Goal: Task Accomplishment & Management: Complete application form

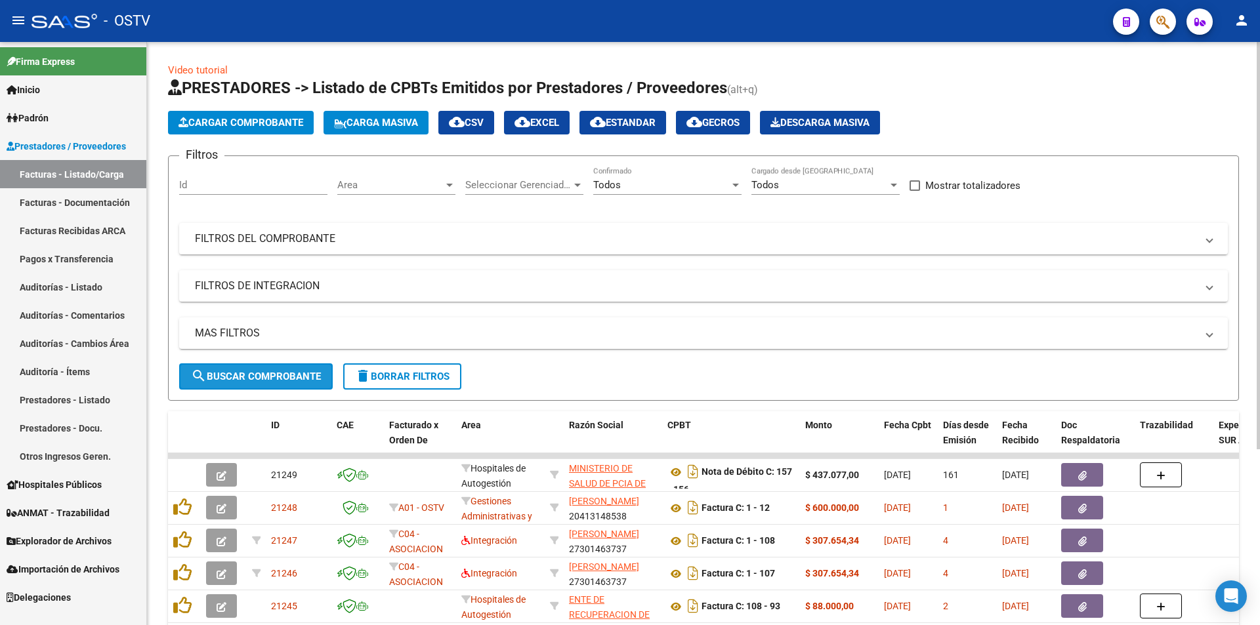
click at [258, 368] on button "search Buscar Comprobante" at bounding box center [256, 376] width 154 height 26
click at [75, 258] on link "Pagos x Transferencia" at bounding box center [73, 259] width 146 height 28
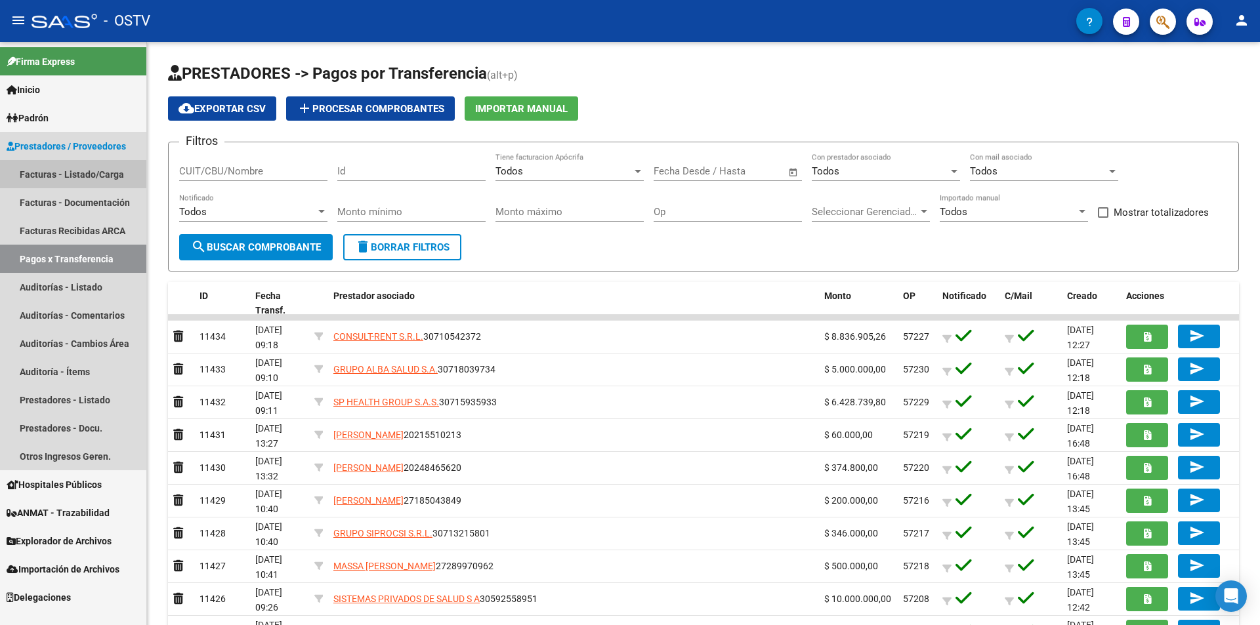
click at [70, 179] on link "Facturas - Listado/Carga" at bounding box center [73, 174] width 146 height 28
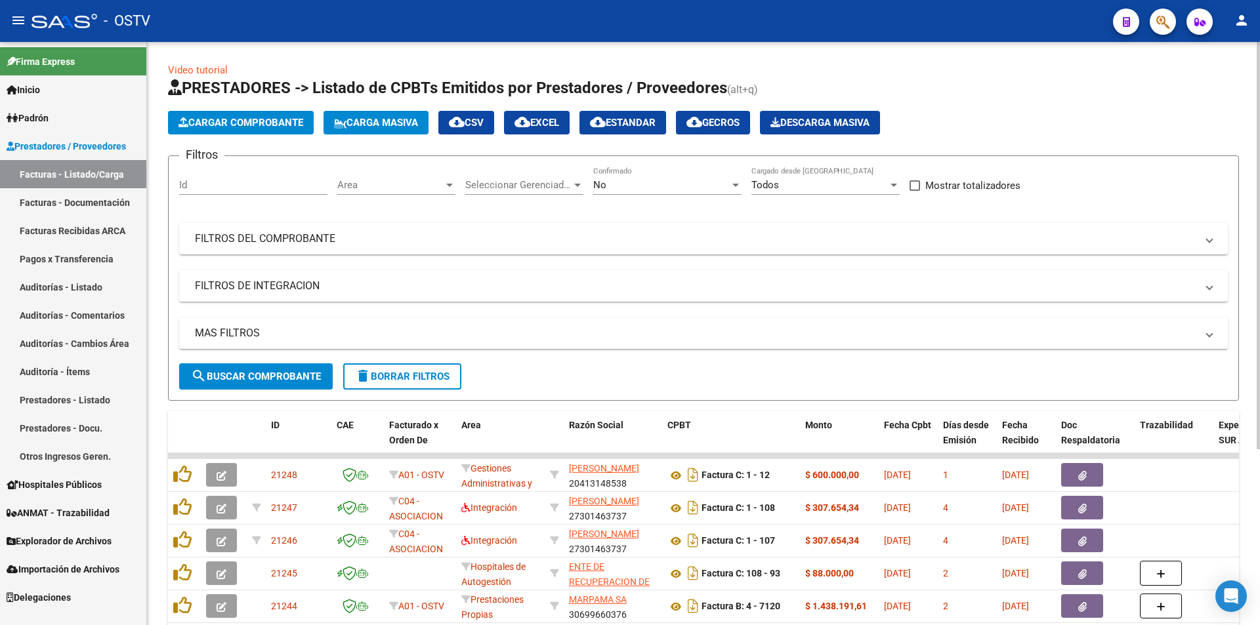
click at [634, 183] on div "No" at bounding box center [661, 185] width 136 height 12
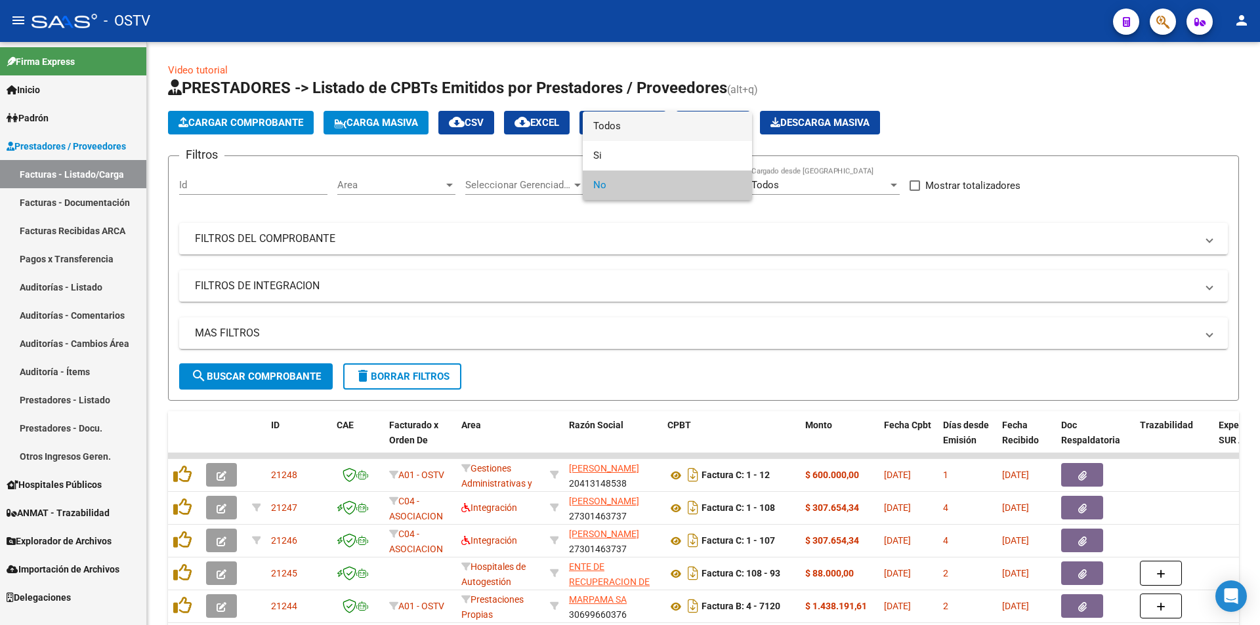
click at [627, 131] on span "Todos" at bounding box center [667, 127] width 148 height 30
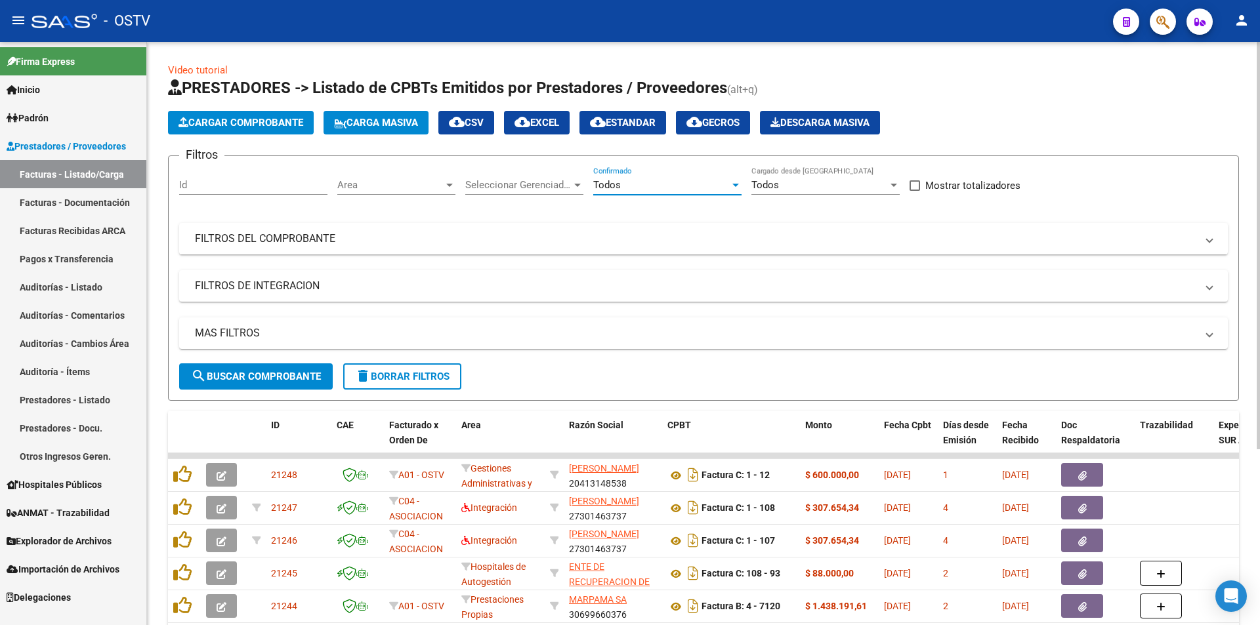
click at [269, 377] on span "search Buscar Comprobante" at bounding box center [256, 377] width 130 height 12
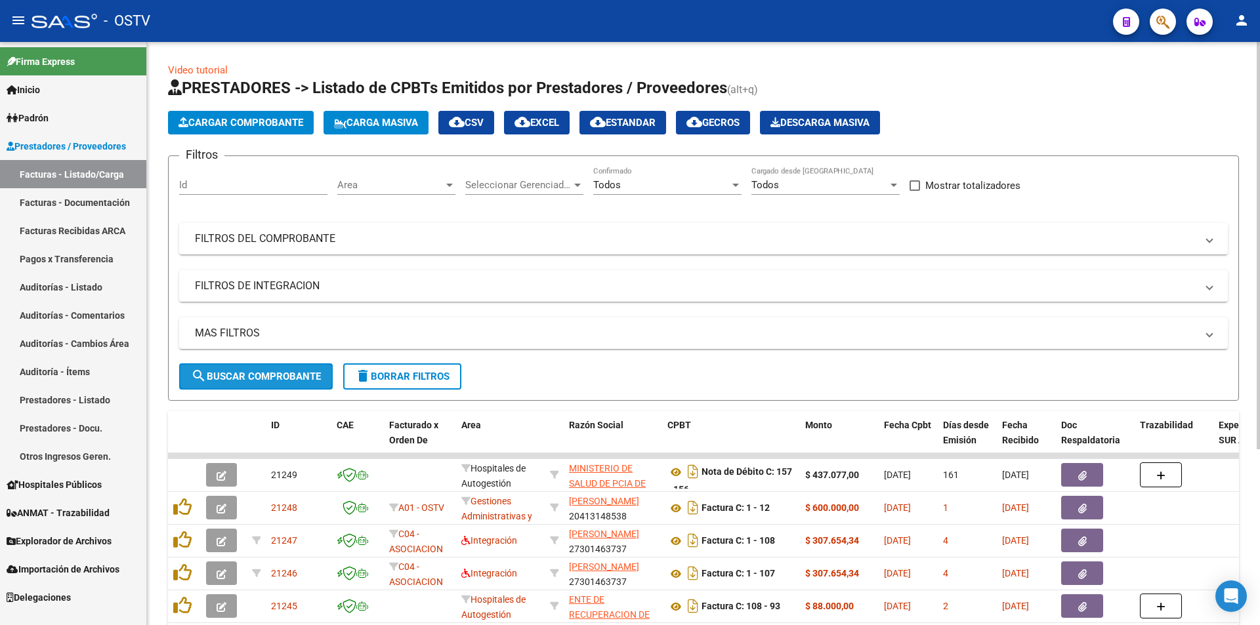
click at [251, 371] on span "search Buscar Comprobante" at bounding box center [256, 377] width 130 height 12
click at [261, 369] on button "search Buscar Comprobante" at bounding box center [256, 376] width 154 height 26
click at [257, 371] on span "search Buscar Comprobante" at bounding box center [256, 377] width 130 height 12
click at [265, 376] on span "search Buscar Comprobante" at bounding box center [256, 377] width 130 height 12
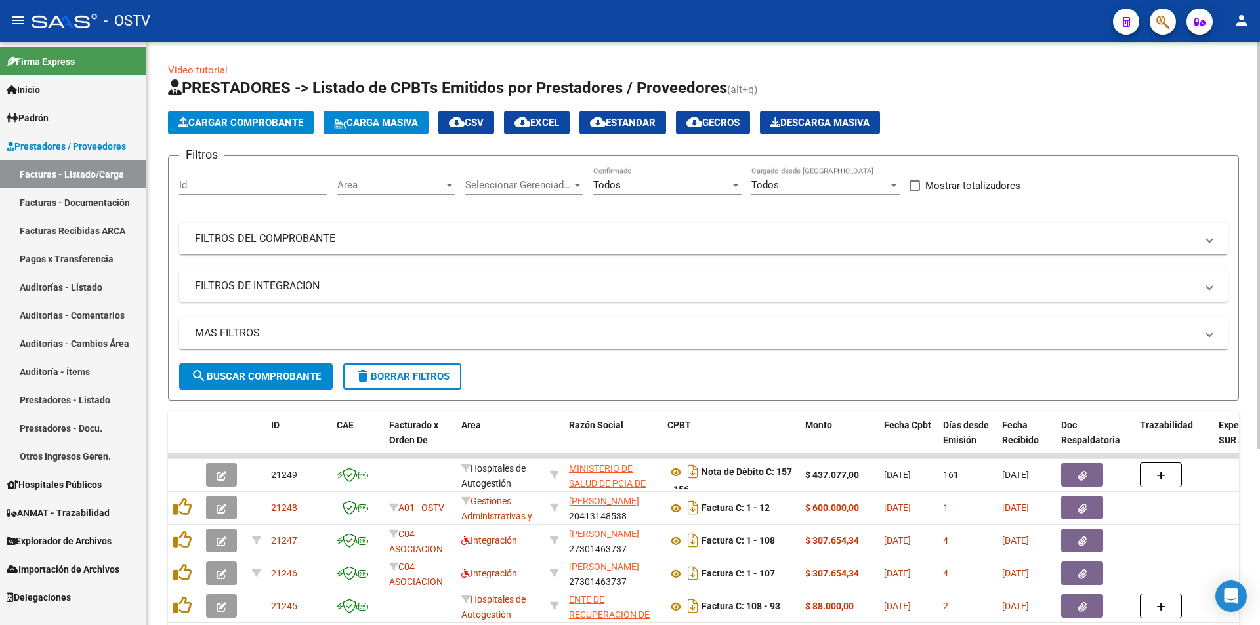
click at [262, 373] on span "search Buscar Comprobante" at bounding box center [256, 377] width 130 height 12
click at [264, 371] on span "search Buscar Comprobante" at bounding box center [256, 377] width 130 height 12
click at [267, 371] on span "search Buscar Comprobante" at bounding box center [256, 377] width 130 height 12
click at [257, 377] on span "search Buscar Comprobante" at bounding box center [256, 377] width 130 height 12
click at [258, 377] on span "search Buscar Comprobante" at bounding box center [256, 377] width 130 height 12
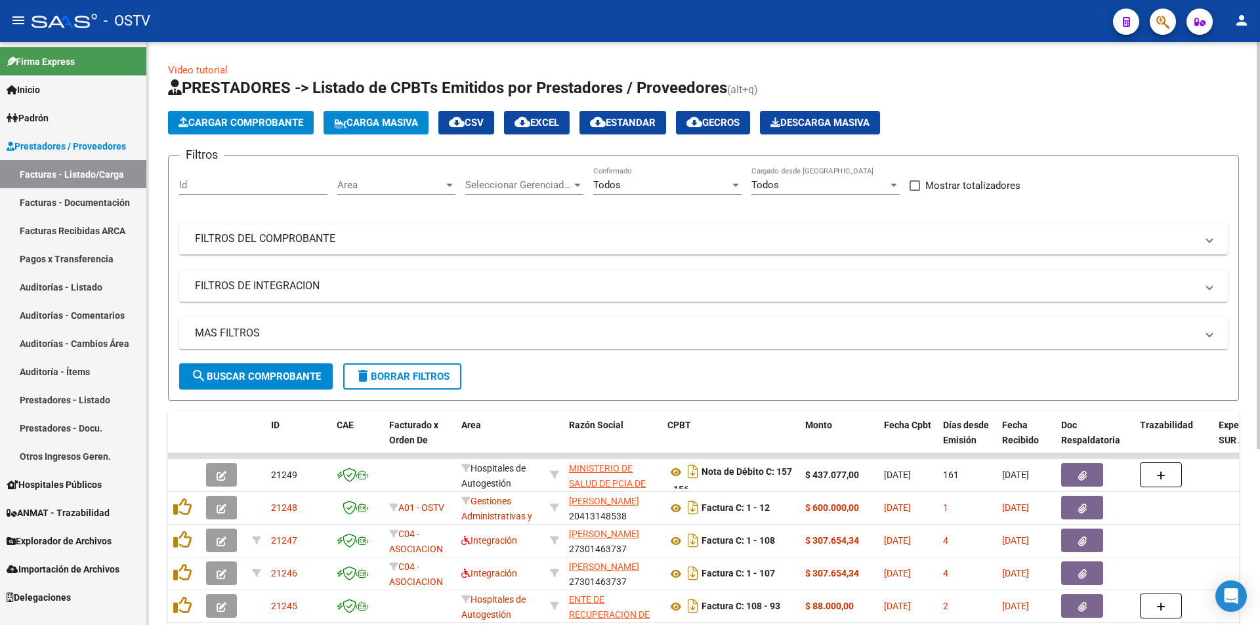
click at [258, 377] on span "search Buscar Comprobante" at bounding box center [256, 377] width 130 height 12
click at [106, 247] on link "Pagos x Transferencia" at bounding box center [73, 259] width 146 height 28
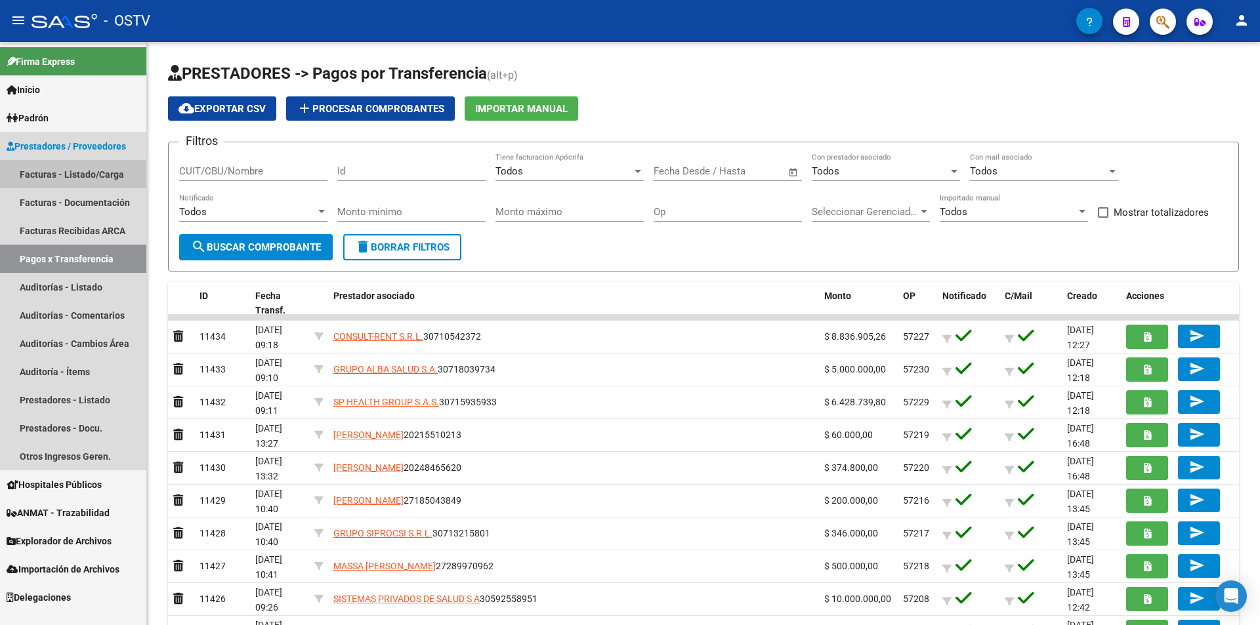
click at [75, 167] on link "Facturas - Listado/Carga" at bounding box center [73, 174] width 146 height 28
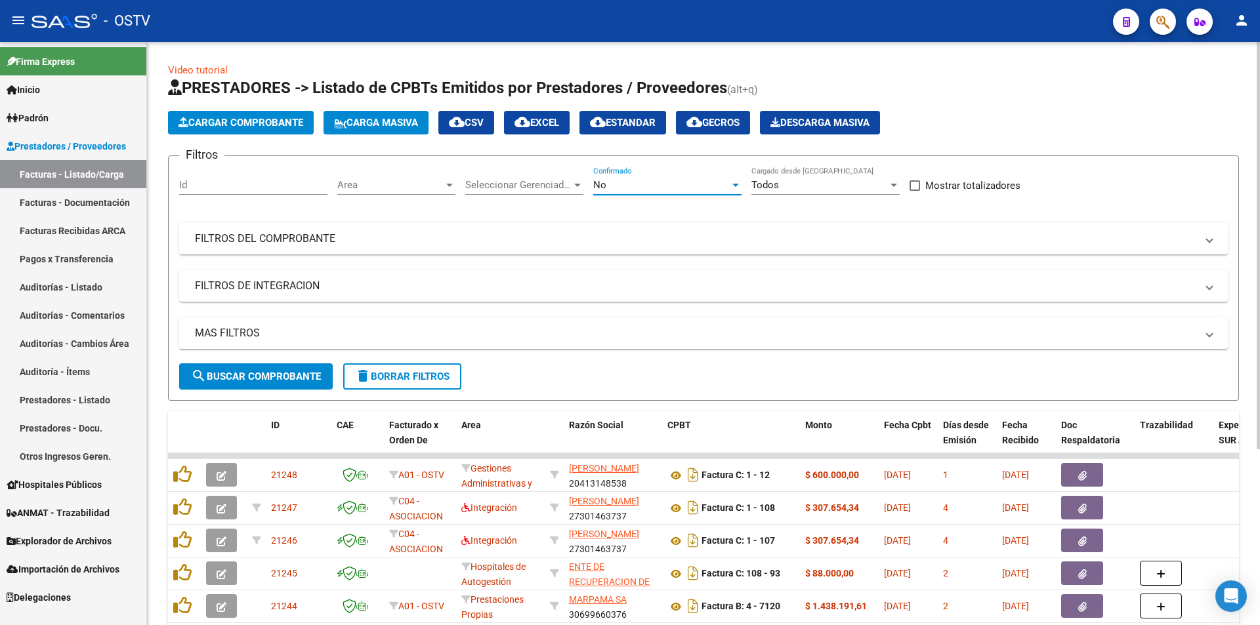
click at [653, 185] on div "No" at bounding box center [661, 185] width 136 height 12
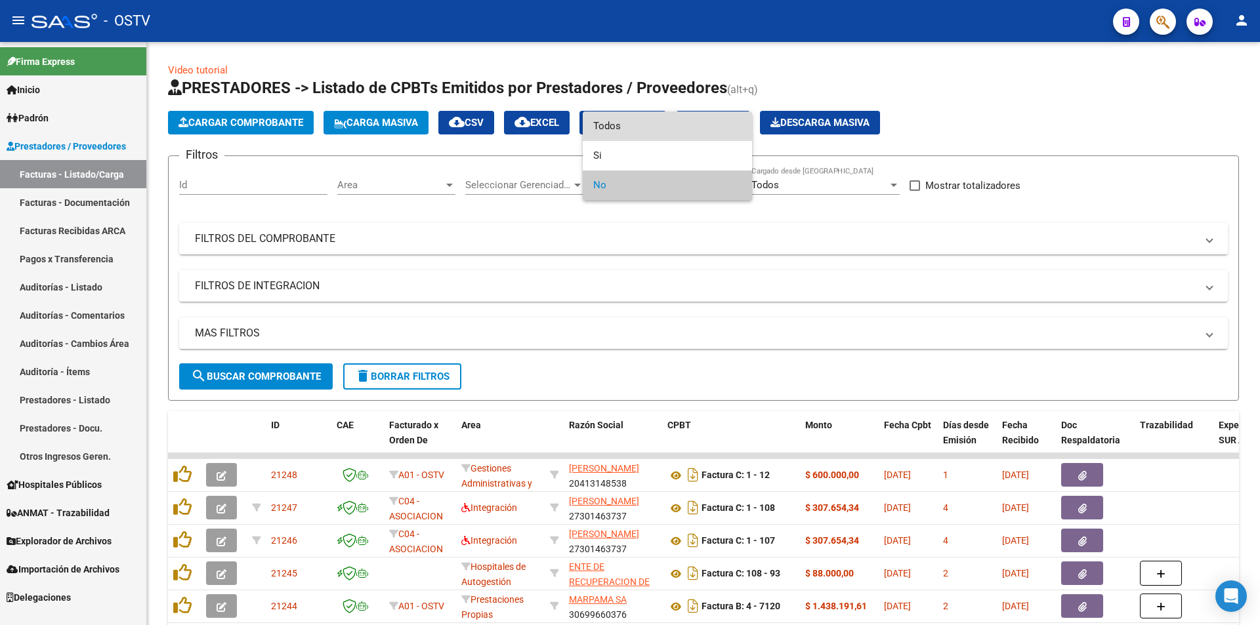
click at [636, 125] on span "Todos" at bounding box center [667, 127] width 148 height 30
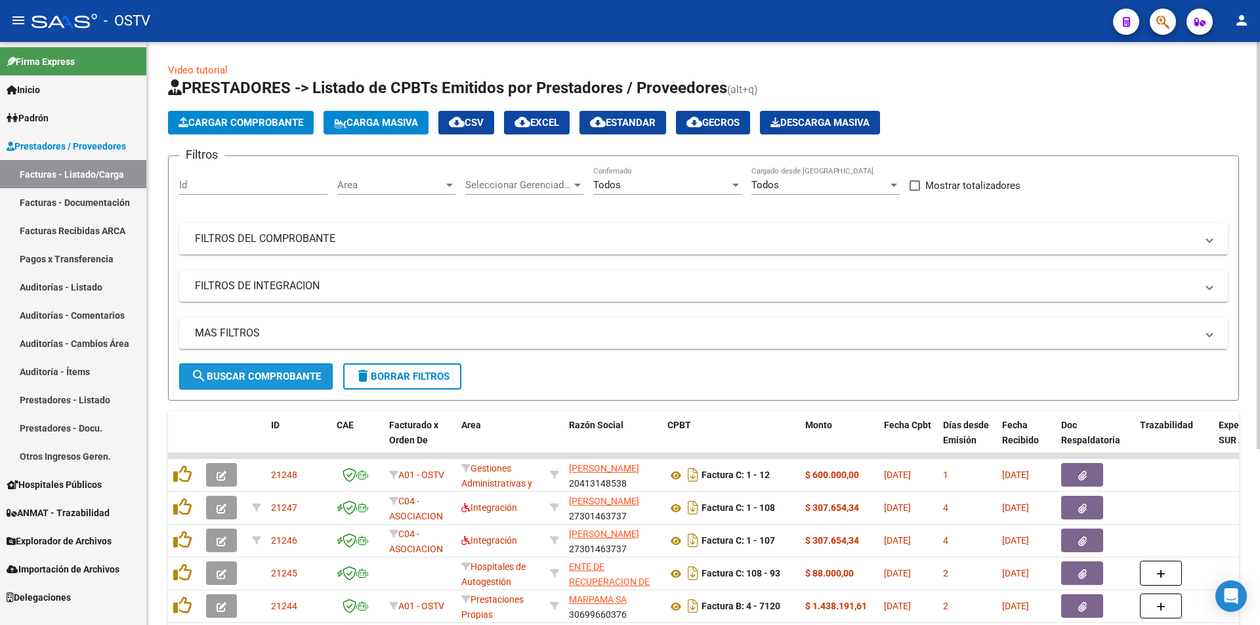
click at [258, 376] on span "search Buscar Comprobante" at bounding box center [256, 377] width 130 height 12
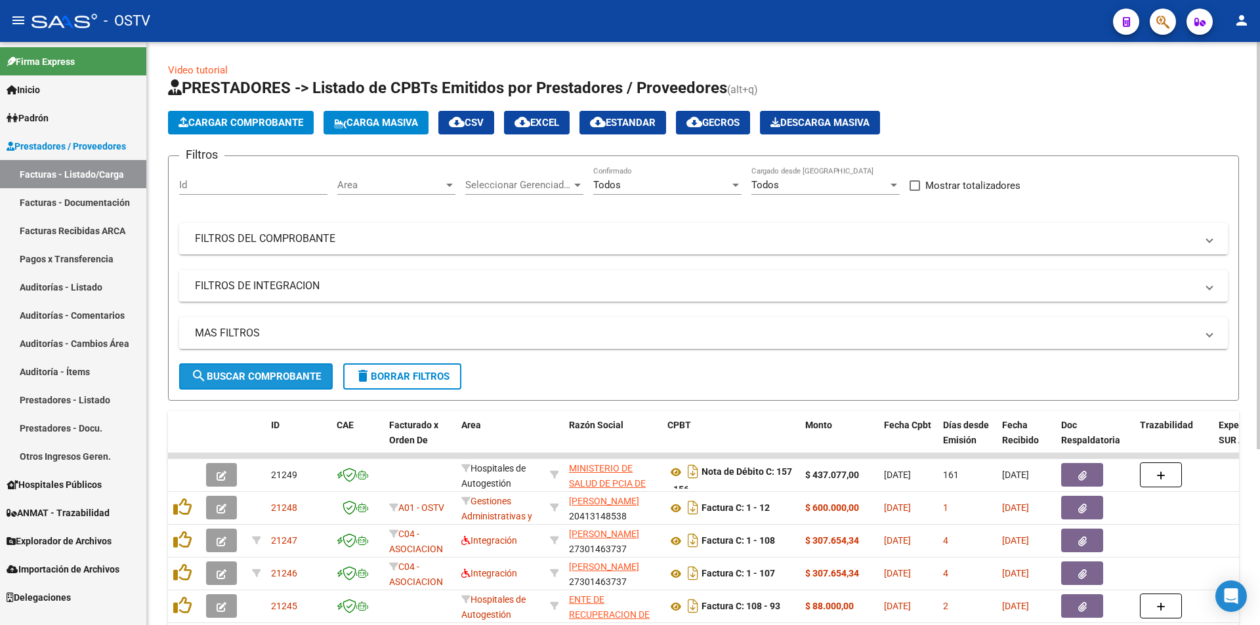
click at [262, 371] on span "search Buscar Comprobante" at bounding box center [256, 377] width 130 height 12
click at [246, 367] on button "search Buscar Comprobante" at bounding box center [256, 376] width 154 height 26
click at [257, 380] on span "search Buscar Comprobante" at bounding box center [256, 377] width 130 height 12
click at [267, 377] on span "search Buscar Comprobante" at bounding box center [256, 377] width 130 height 12
click at [260, 368] on button "search Buscar Comprobante" at bounding box center [256, 376] width 154 height 26
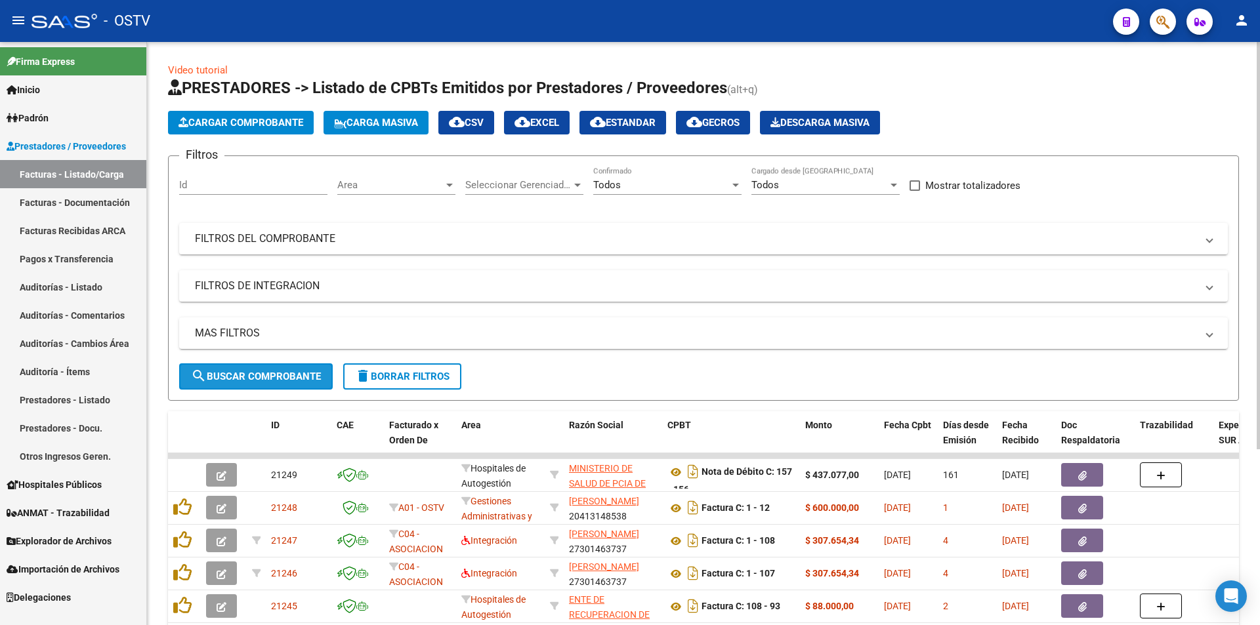
click at [253, 371] on span "search Buscar Comprobante" at bounding box center [256, 377] width 130 height 12
click at [257, 371] on span "search Buscar Comprobante" at bounding box center [256, 377] width 130 height 12
click at [261, 371] on span "search Buscar Comprobante" at bounding box center [256, 377] width 130 height 12
click at [257, 369] on button "search Buscar Comprobante" at bounding box center [256, 376] width 154 height 26
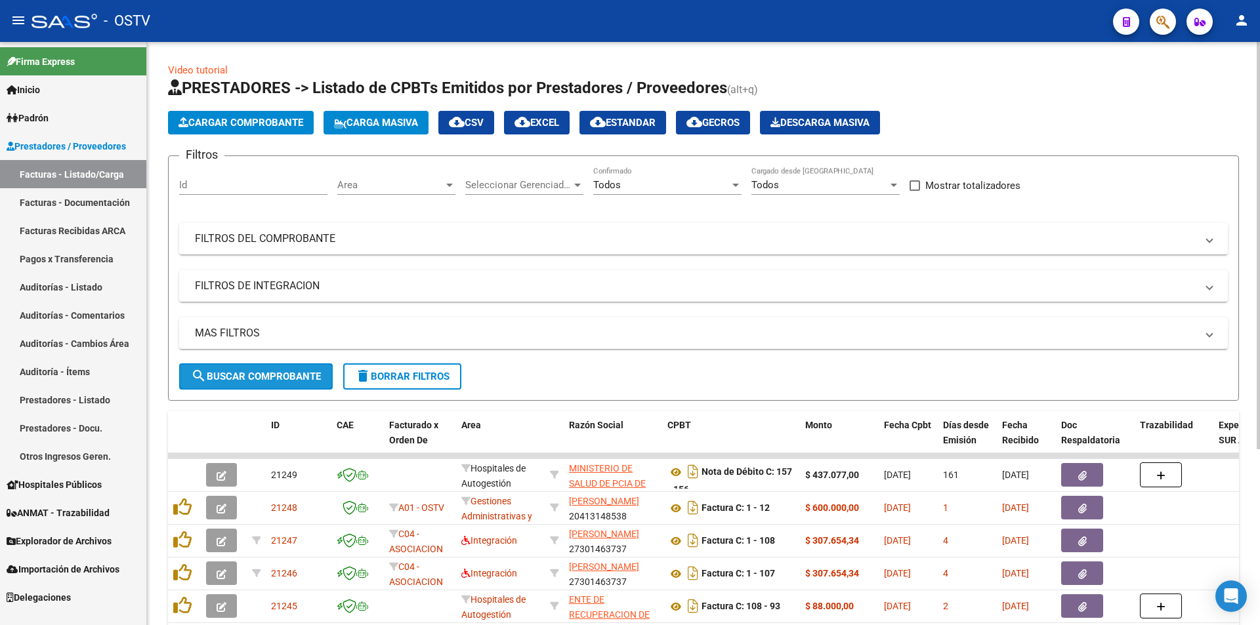
click at [258, 369] on button "search Buscar Comprobante" at bounding box center [256, 376] width 154 height 26
click at [262, 369] on button "search Buscar Comprobante" at bounding box center [256, 376] width 154 height 26
click at [262, 374] on span "search Buscar Comprobante" at bounding box center [256, 377] width 130 height 12
click at [251, 371] on span "search Buscar Comprobante" at bounding box center [256, 377] width 130 height 12
click at [250, 368] on button "search Buscar Comprobante" at bounding box center [256, 376] width 154 height 26
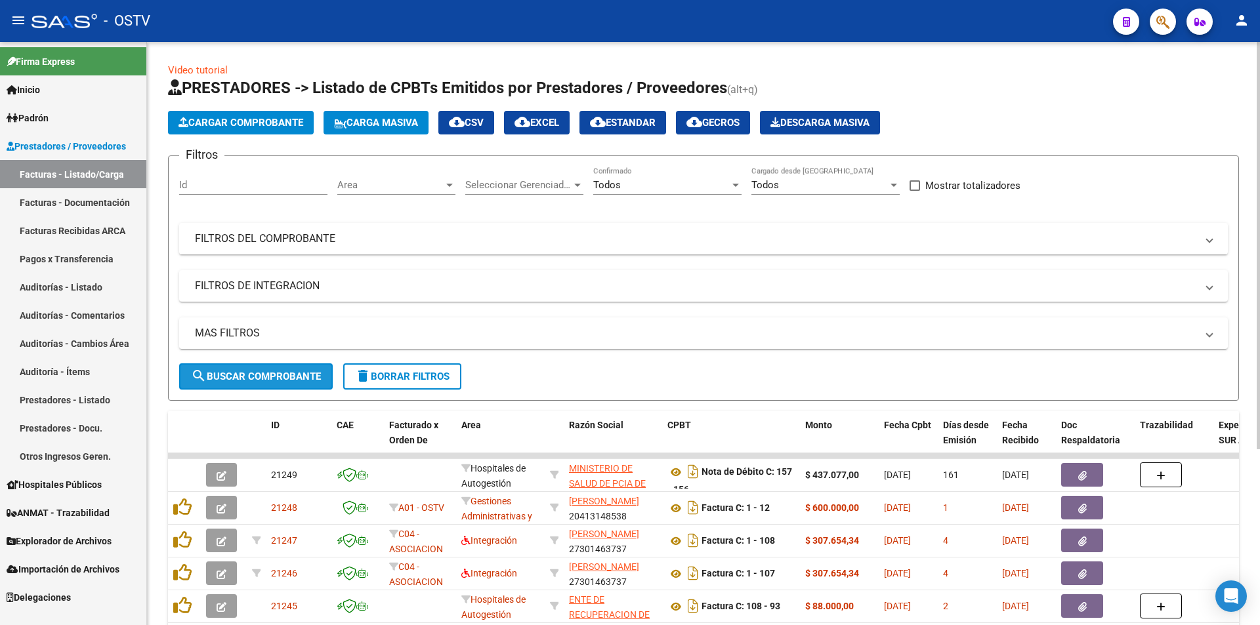
click at [257, 369] on button "search Buscar Comprobante" at bounding box center [256, 376] width 154 height 26
click at [257, 376] on span "search Buscar Comprobante" at bounding box center [256, 377] width 130 height 12
click at [268, 363] on button "search Buscar Comprobante" at bounding box center [256, 376] width 154 height 26
click at [256, 371] on span "search Buscar Comprobante" at bounding box center [256, 377] width 130 height 12
click at [257, 378] on span "search Buscar Comprobante" at bounding box center [256, 377] width 130 height 12
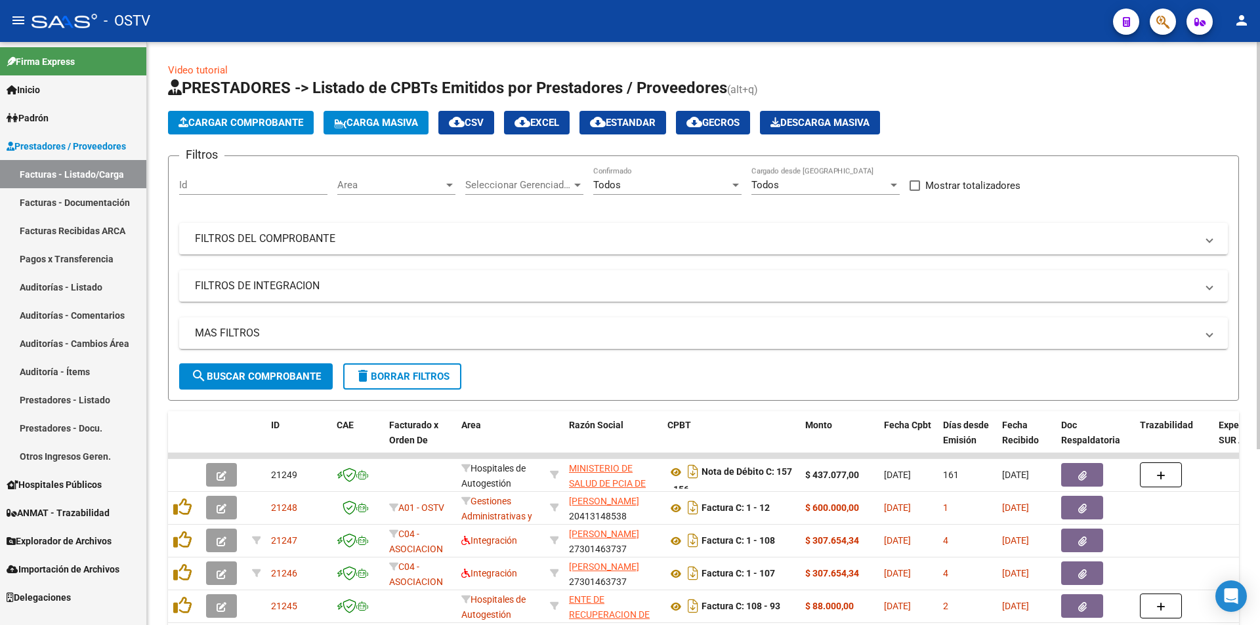
click at [251, 378] on span "search Buscar Comprobante" at bounding box center [256, 377] width 130 height 12
click at [258, 377] on span "search Buscar Comprobante" at bounding box center [256, 377] width 130 height 12
click at [255, 374] on span "search Buscar Comprobante" at bounding box center [256, 377] width 130 height 12
click at [255, 377] on span "search Buscar Comprobante" at bounding box center [256, 377] width 130 height 12
click at [241, 376] on span "search Buscar Comprobante" at bounding box center [256, 377] width 130 height 12
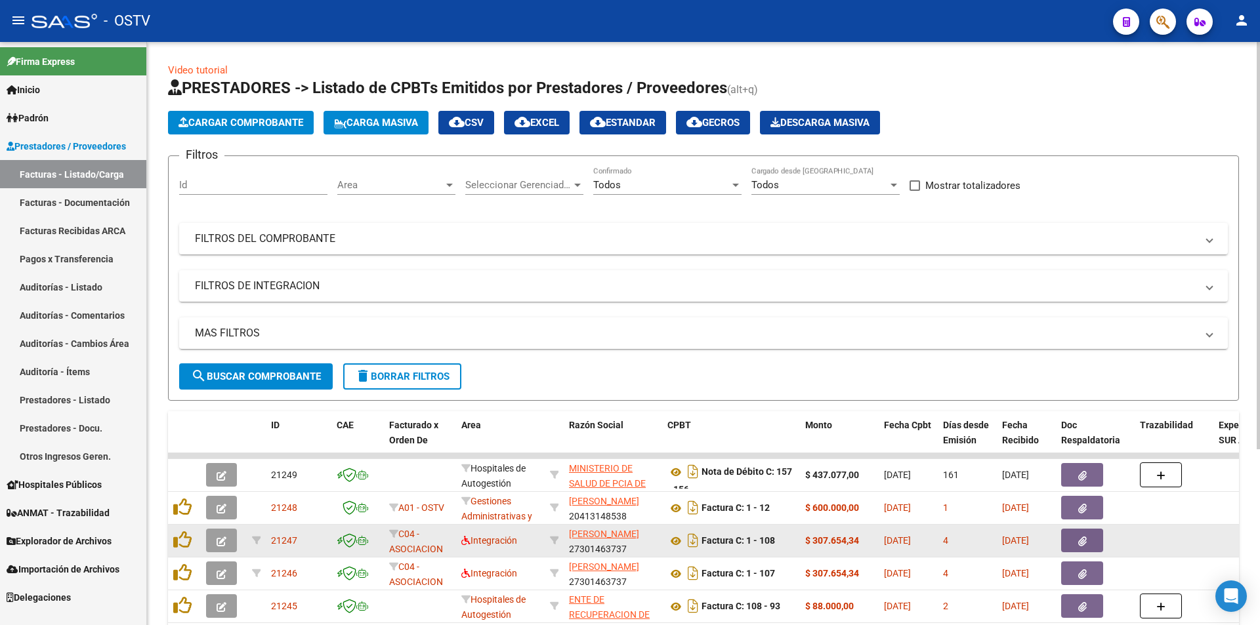
click at [221, 546] on icon "button" at bounding box center [221, 542] width 10 height 10
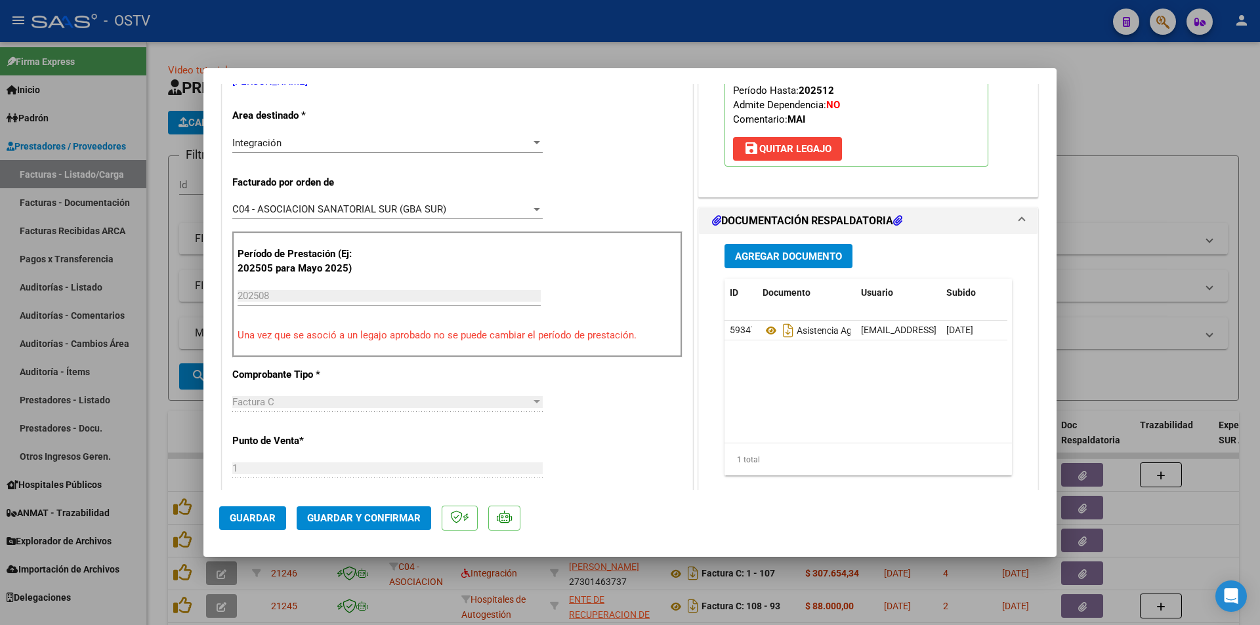
scroll to position [262, 0]
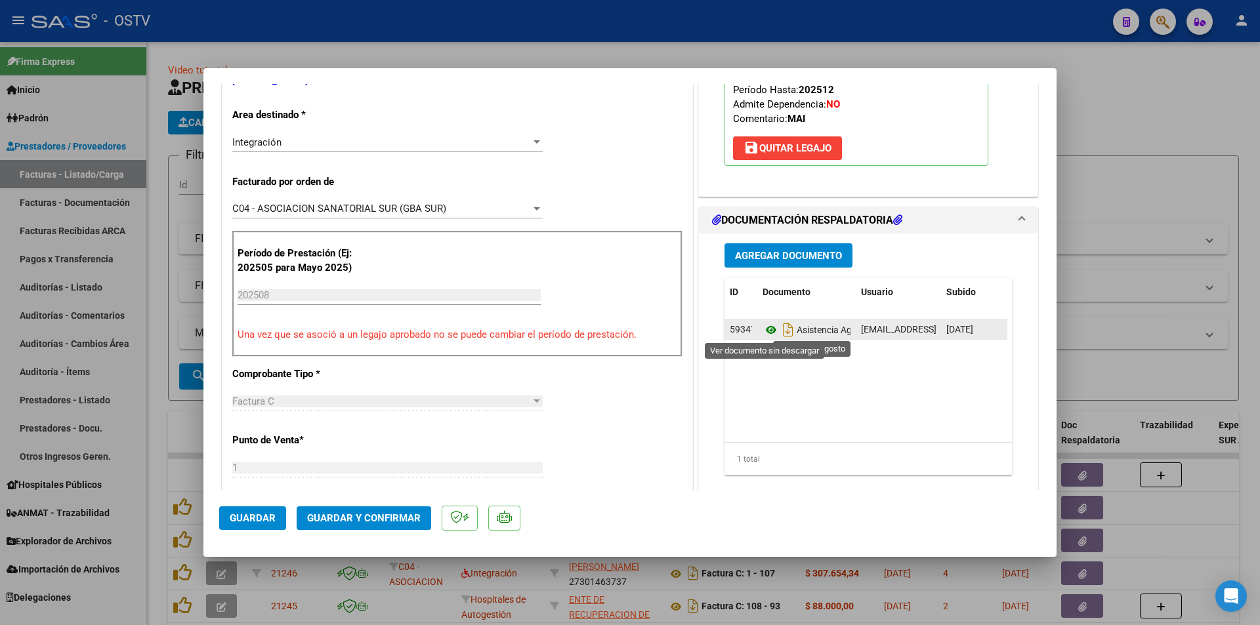
click at [765, 333] on icon at bounding box center [770, 330] width 17 height 16
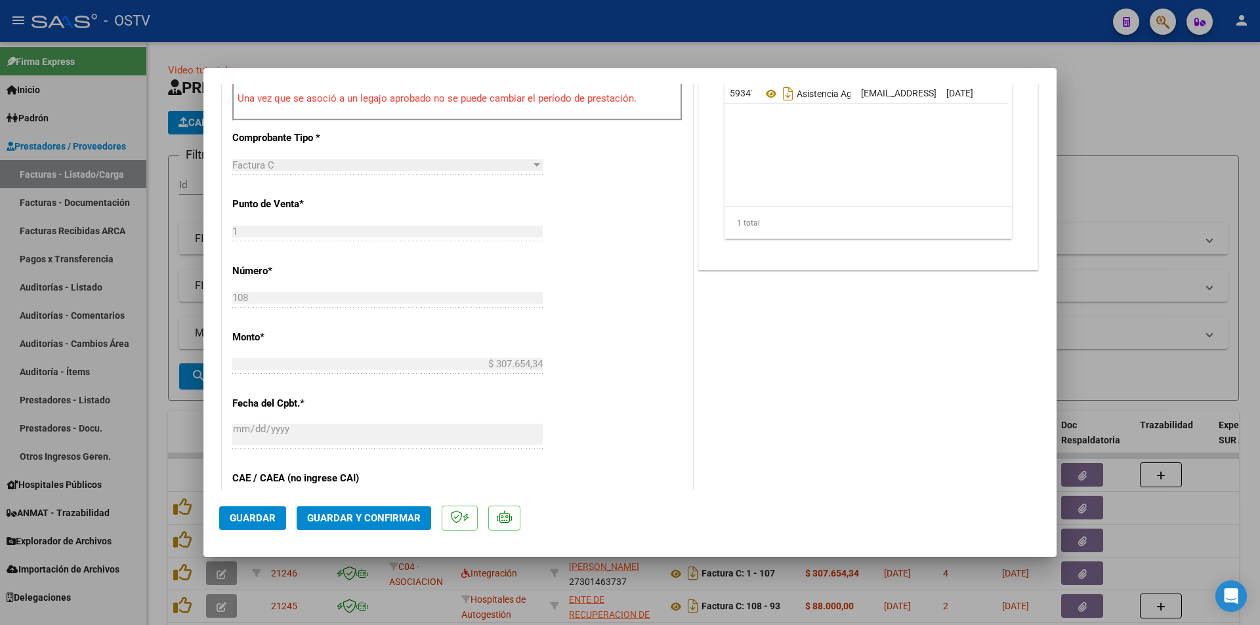
scroll to position [525, 0]
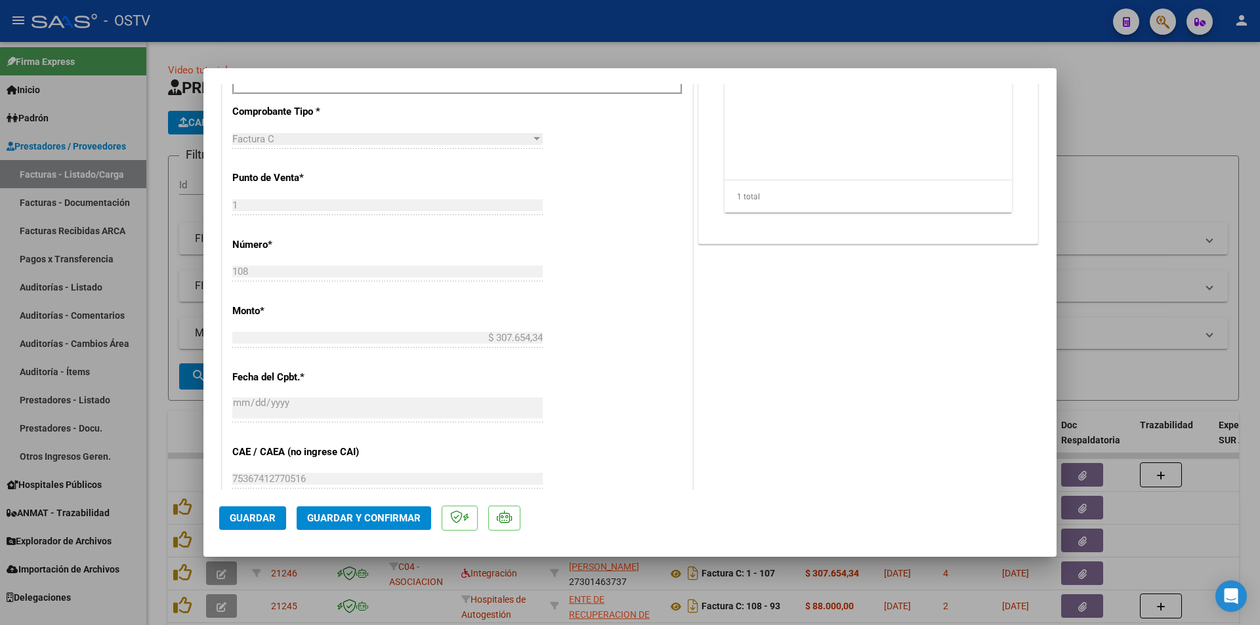
click at [155, 134] on div at bounding box center [630, 312] width 1260 height 625
type input "$ 0,00"
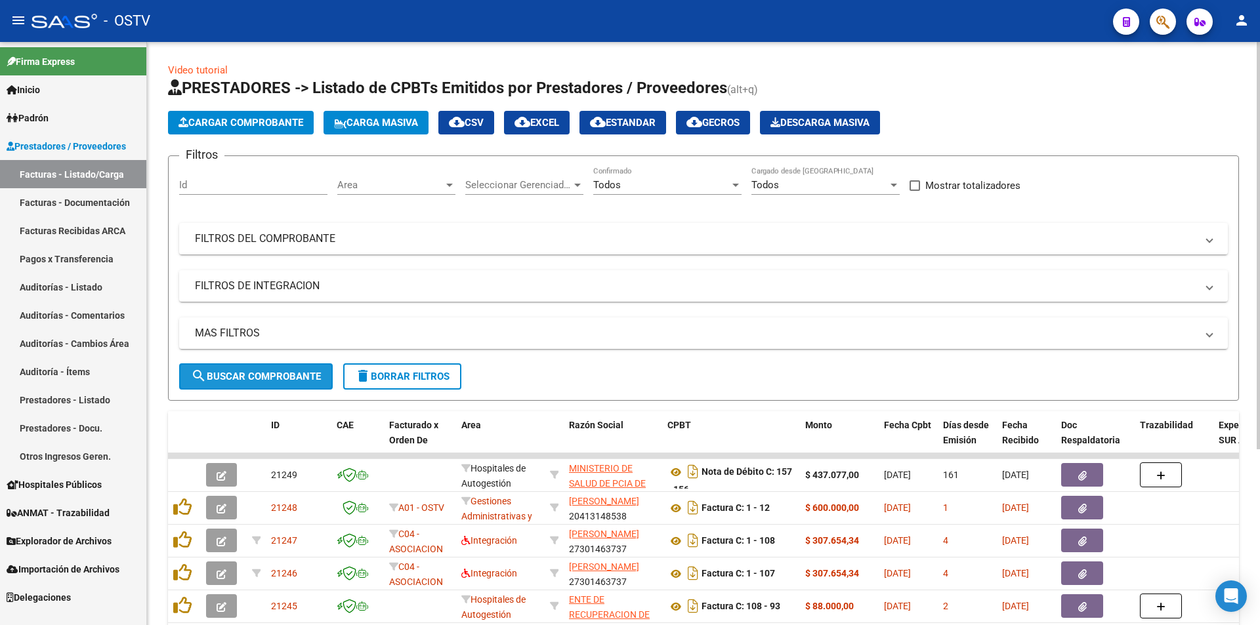
click at [257, 373] on span "search Buscar Comprobante" at bounding box center [256, 377] width 130 height 12
click at [256, 373] on span "search Buscar Comprobante" at bounding box center [256, 377] width 130 height 12
click at [257, 375] on span "search Buscar Comprobante" at bounding box center [256, 377] width 130 height 12
click at [257, 382] on button "search Buscar Comprobante" at bounding box center [256, 376] width 154 height 26
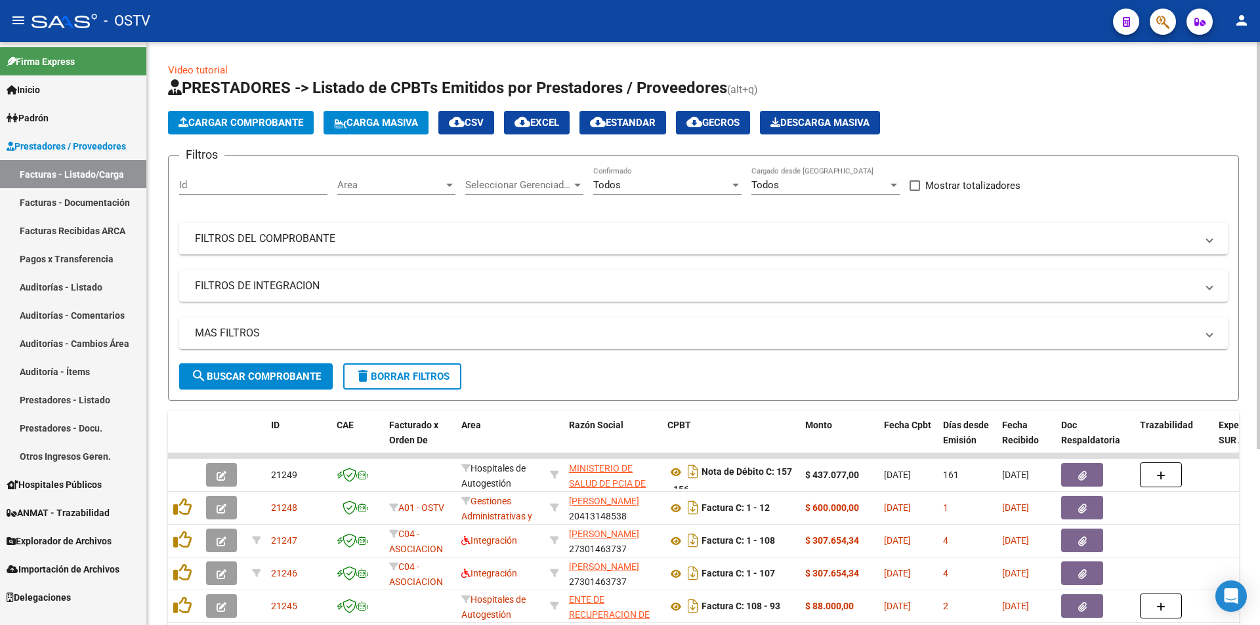
click at [260, 380] on span "search Buscar Comprobante" at bounding box center [256, 377] width 130 height 12
click at [244, 377] on span "search Buscar Comprobante" at bounding box center [256, 377] width 130 height 12
click at [268, 372] on span "search Buscar Comprobante" at bounding box center [256, 377] width 130 height 12
click at [257, 368] on button "search Buscar Comprobante" at bounding box center [256, 376] width 154 height 26
click at [266, 374] on span "search Buscar Comprobante" at bounding box center [256, 377] width 130 height 12
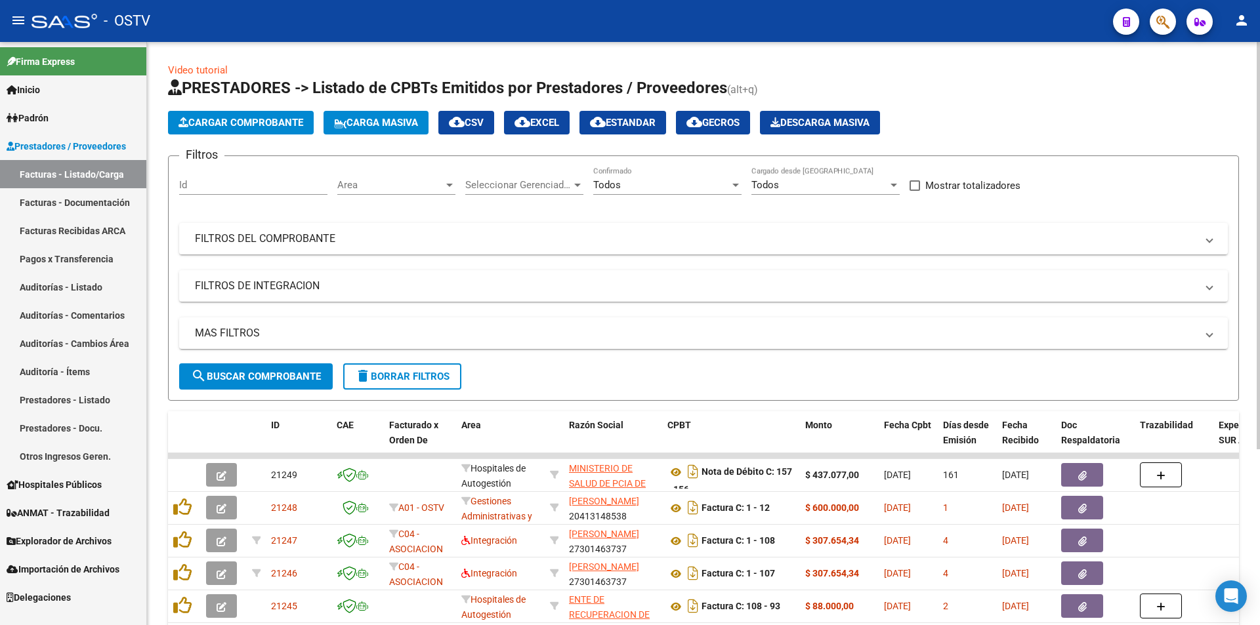
click at [260, 372] on span "search Buscar Comprobante" at bounding box center [256, 377] width 130 height 12
click at [89, 253] on link "Pagos x Transferencia" at bounding box center [73, 259] width 146 height 28
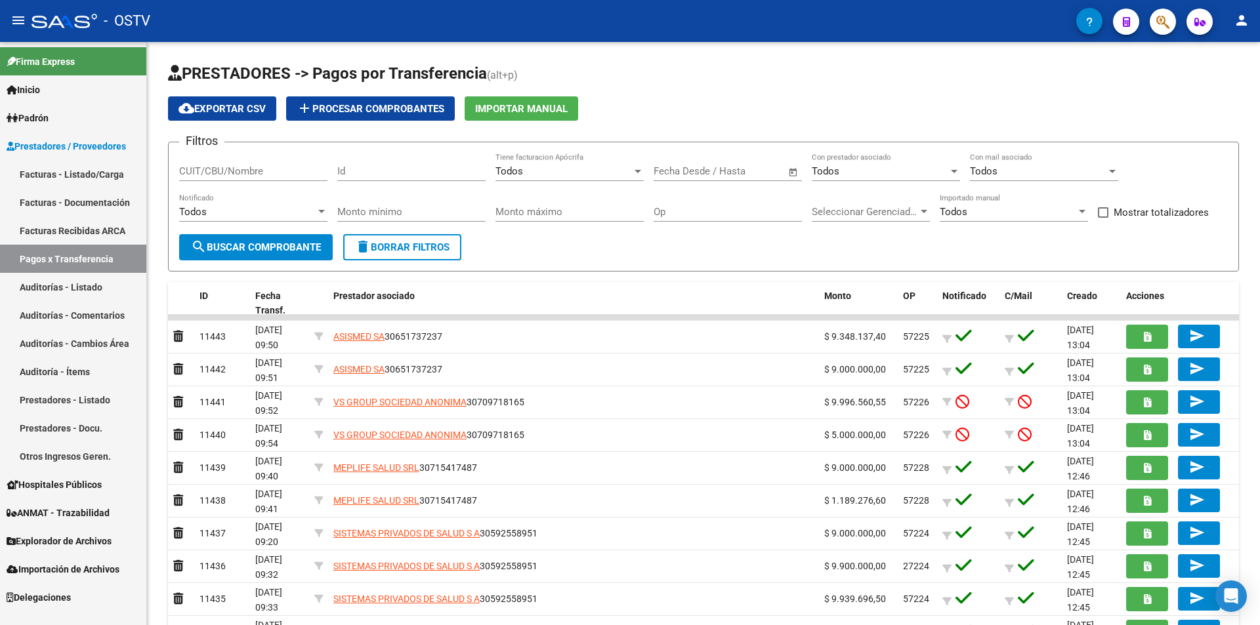
click at [91, 165] on link "Facturas - Listado/Carga" at bounding box center [73, 174] width 146 height 28
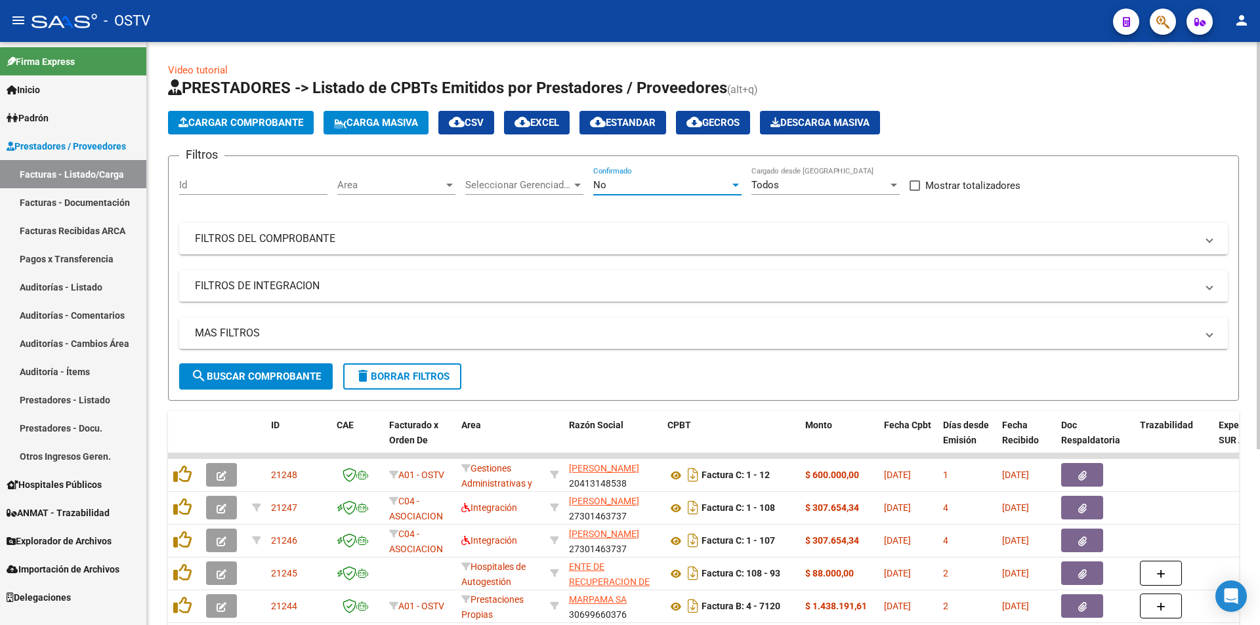
click at [654, 181] on div "No" at bounding box center [661, 185] width 136 height 12
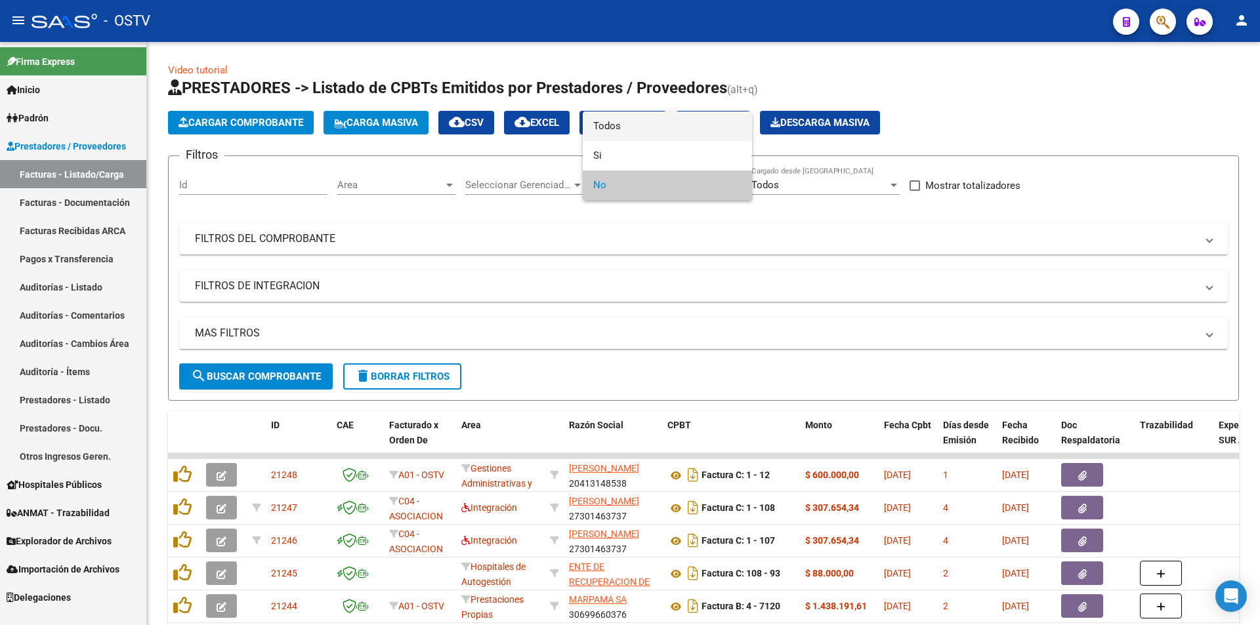
click at [634, 115] on span "Todos" at bounding box center [667, 127] width 148 height 30
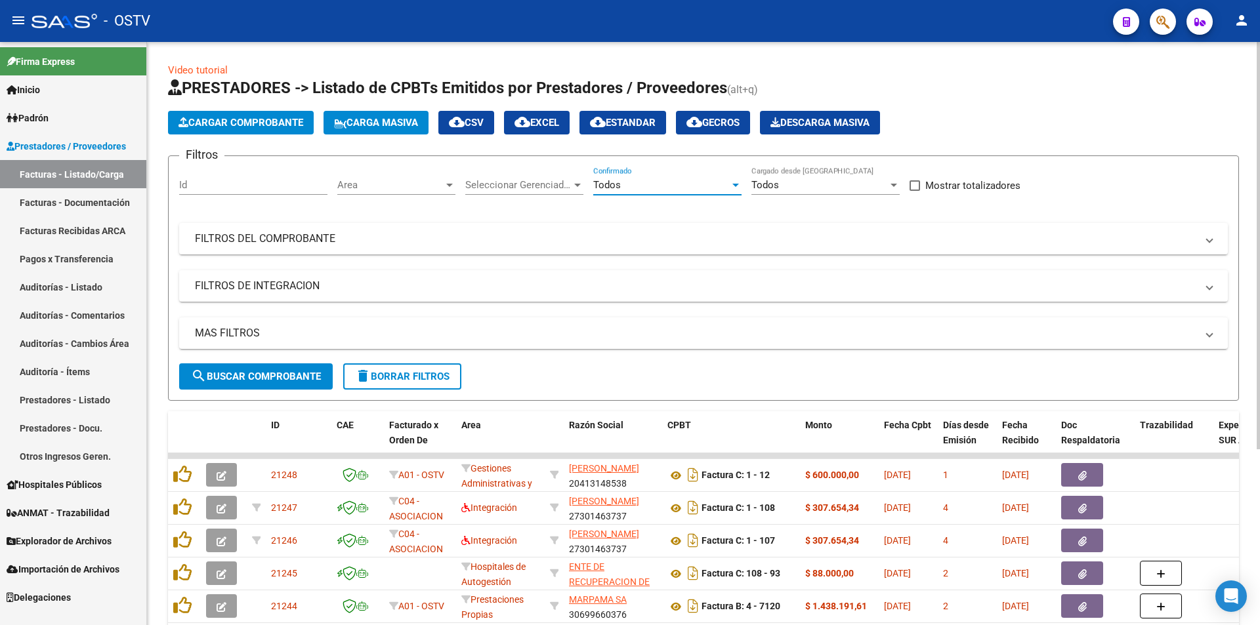
click at [291, 393] on form "Filtros Id Area Area Seleccionar Gerenciador Seleccionar Gerenciador Todos Conf…" at bounding box center [703, 277] width 1071 height 245
click at [291, 388] on button "search Buscar Comprobante" at bounding box center [256, 376] width 154 height 26
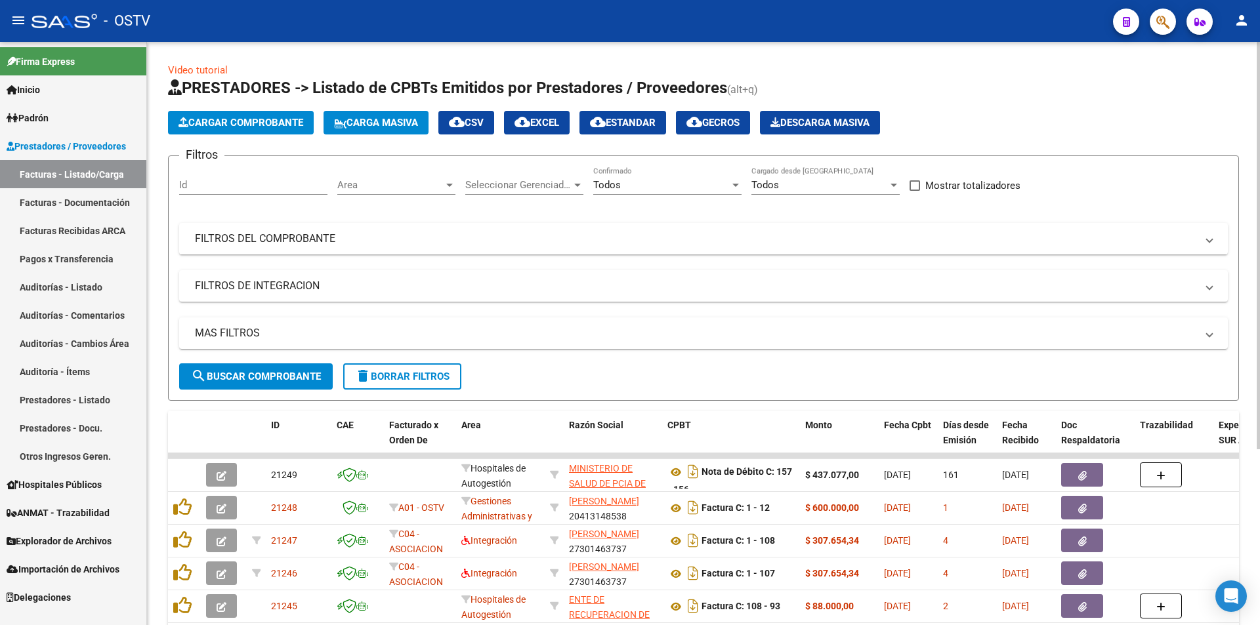
click at [262, 366] on button "search Buscar Comprobante" at bounding box center [256, 376] width 154 height 26
click at [265, 375] on span "search Buscar Comprobante" at bounding box center [256, 377] width 130 height 12
click at [271, 369] on button "search Buscar Comprobante" at bounding box center [256, 376] width 154 height 26
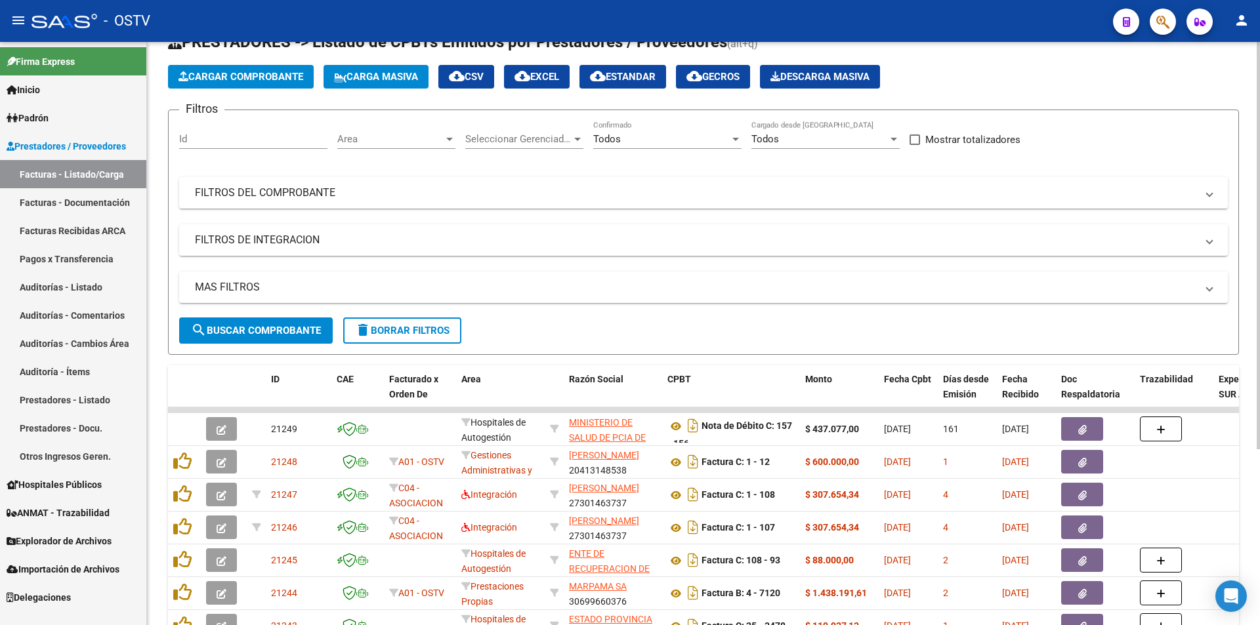
scroll to position [66, 0]
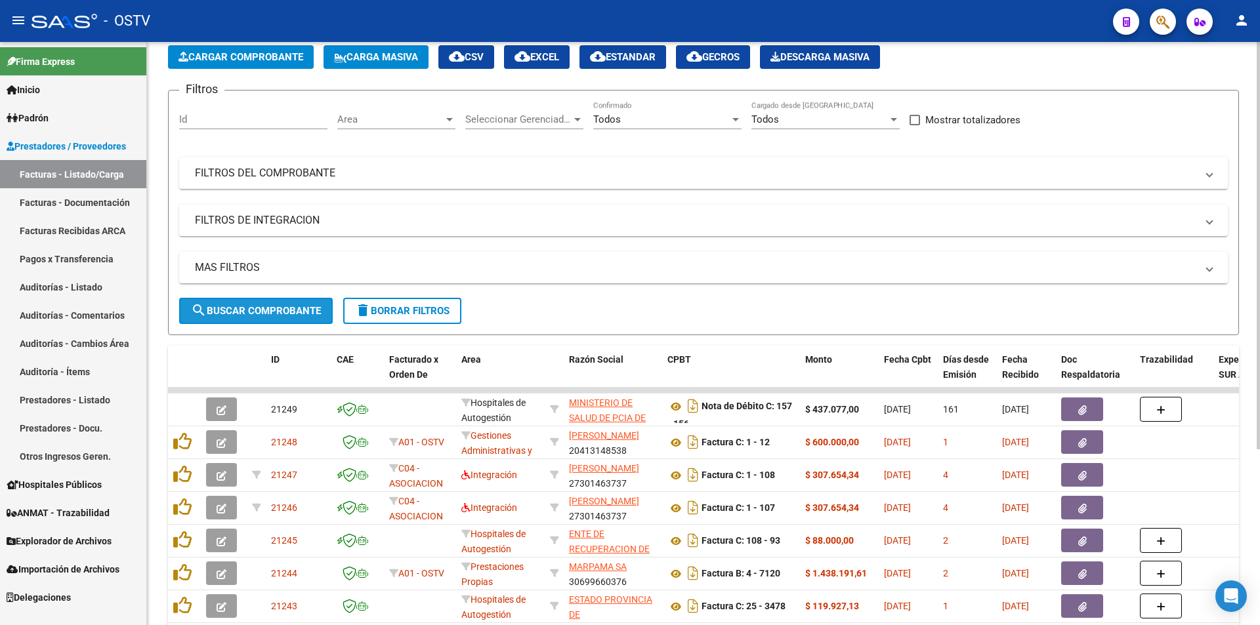
click at [251, 312] on span "search Buscar Comprobante" at bounding box center [256, 311] width 130 height 12
click at [266, 310] on span "search Buscar Comprobante" at bounding box center [256, 311] width 130 height 12
click at [252, 306] on span "search Buscar Comprobante" at bounding box center [256, 311] width 130 height 12
click at [253, 312] on span "search Buscar Comprobante" at bounding box center [256, 311] width 130 height 12
click at [266, 305] on span "search Buscar Comprobante" at bounding box center [256, 311] width 130 height 12
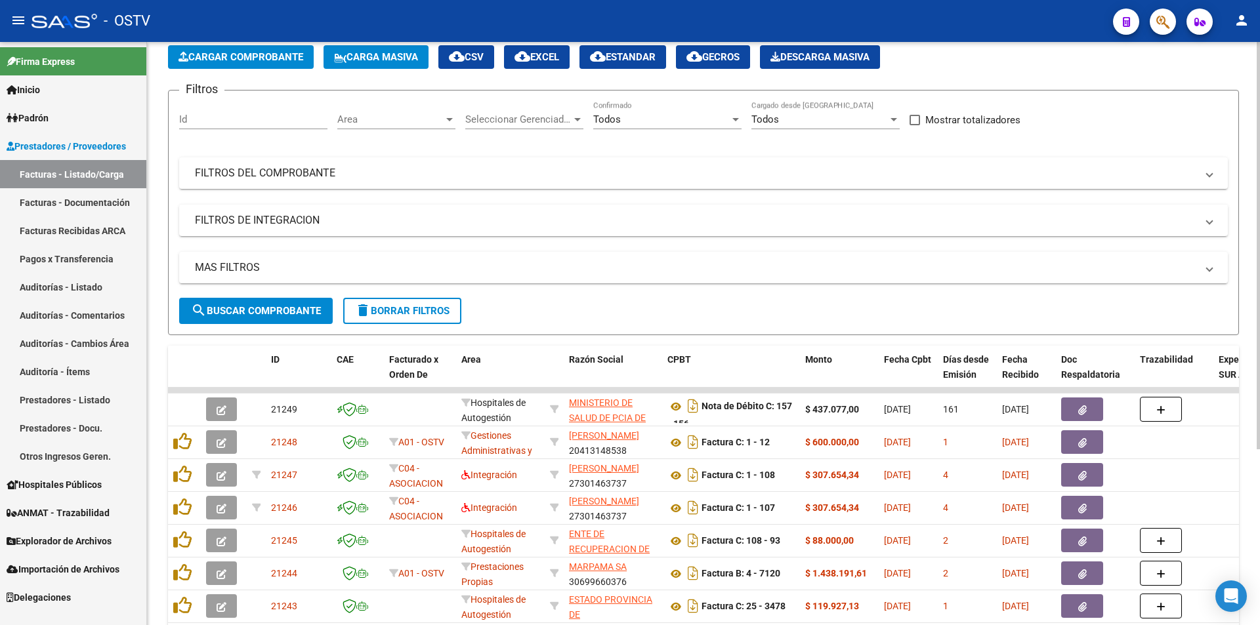
click at [252, 306] on span "search Buscar Comprobante" at bounding box center [256, 311] width 130 height 12
click at [264, 311] on span "search Buscar Comprobante" at bounding box center [256, 311] width 130 height 12
click at [264, 304] on button "search Buscar Comprobante" at bounding box center [256, 311] width 154 height 26
click at [255, 318] on button "search Buscar Comprobante" at bounding box center [256, 311] width 154 height 26
click at [260, 314] on span "search Buscar Comprobante" at bounding box center [256, 311] width 130 height 12
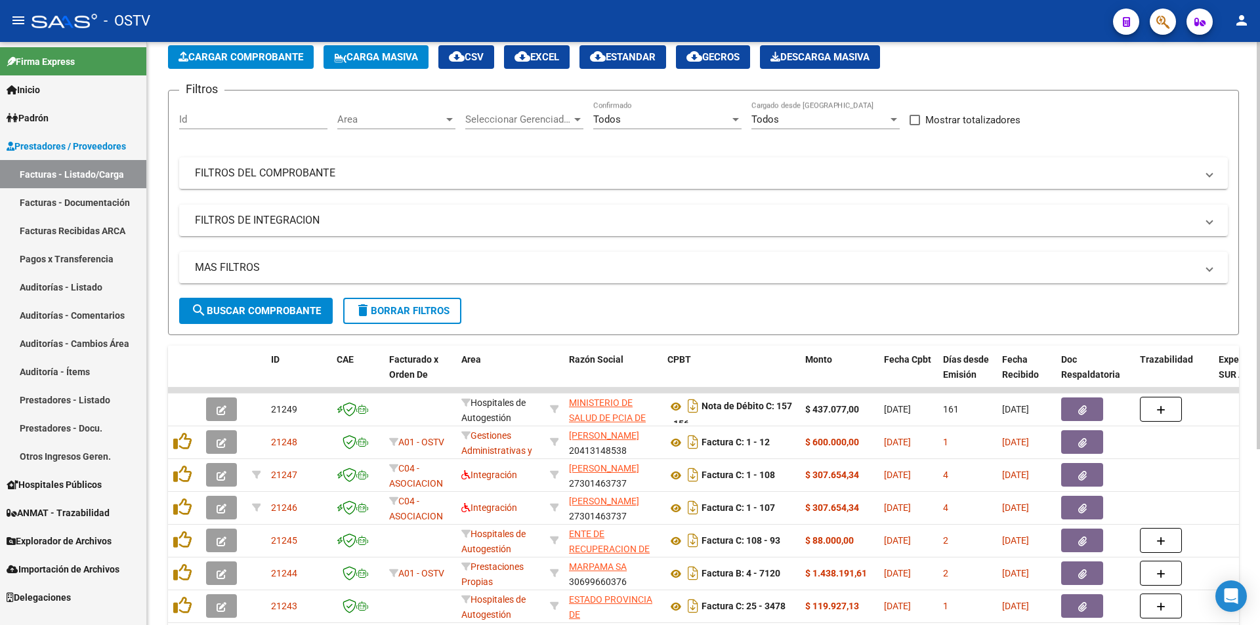
click at [259, 311] on span "search Buscar Comprobante" at bounding box center [256, 311] width 130 height 12
click at [264, 307] on span "search Buscar Comprobante" at bounding box center [256, 311] width 130 height 12
click at [261, 310] on span "search Buscar Comprobante" at bounding box center [256, 311] width 130 height 12
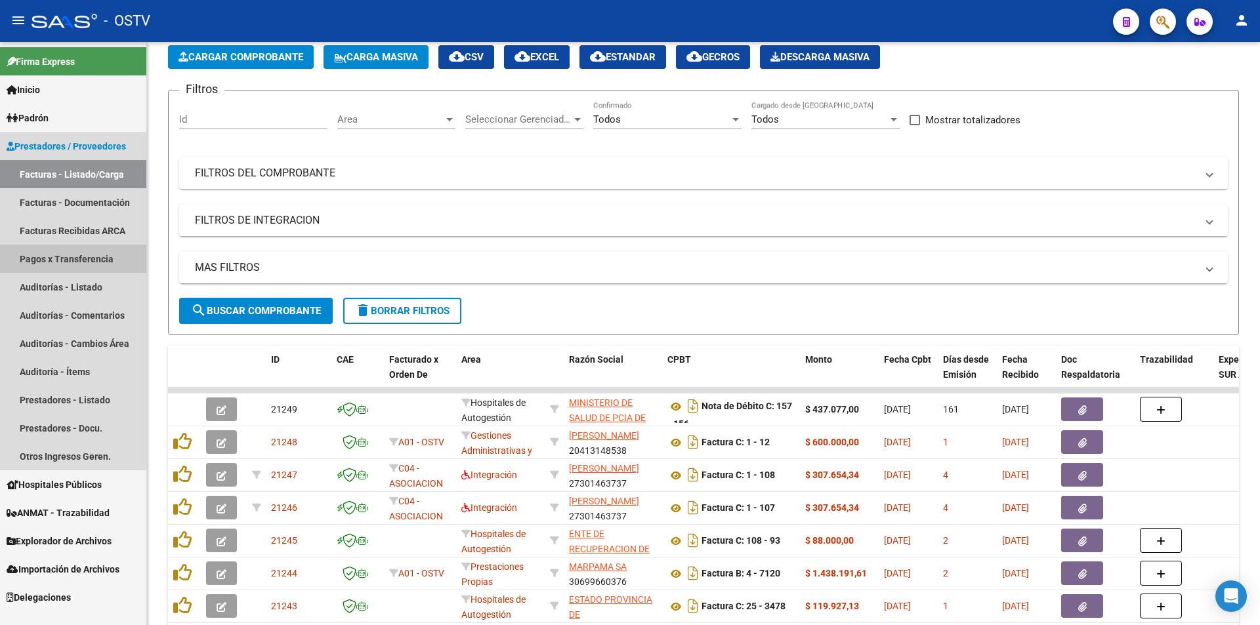
click at [92, 256] on link "Pagos x Transferencia" at bounding box center [73, 259] width 146 height 28
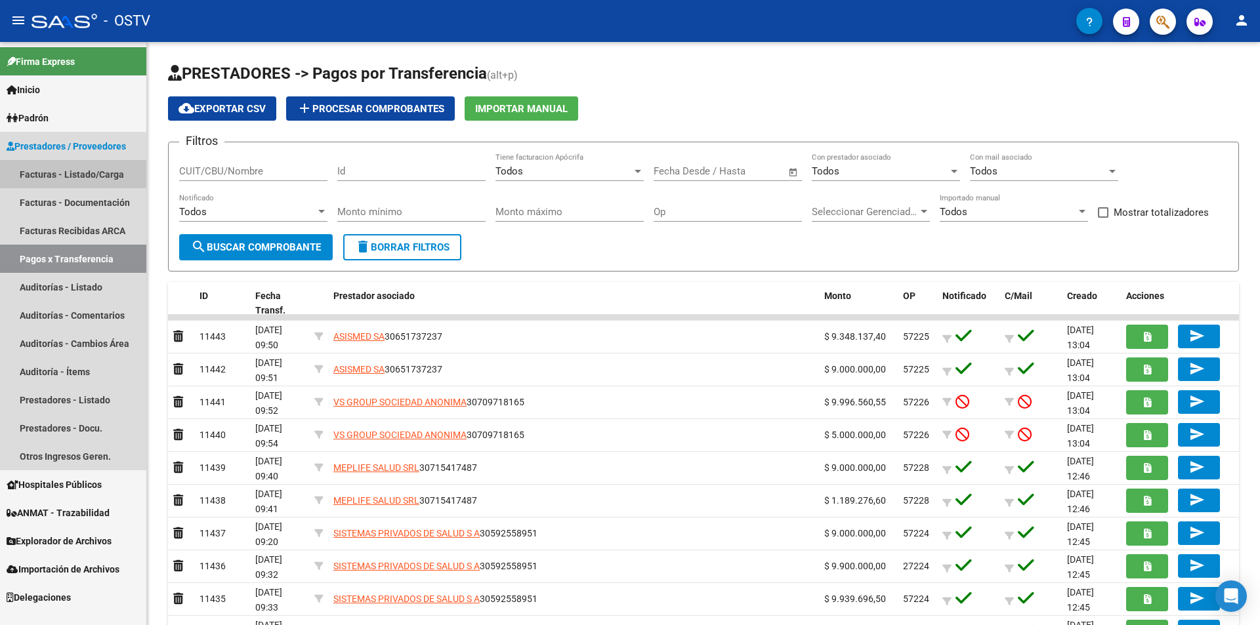
click at [96, 172] on link "Facturas - Listado/Carga" at bounding box center [73, 174] width 146 height 28
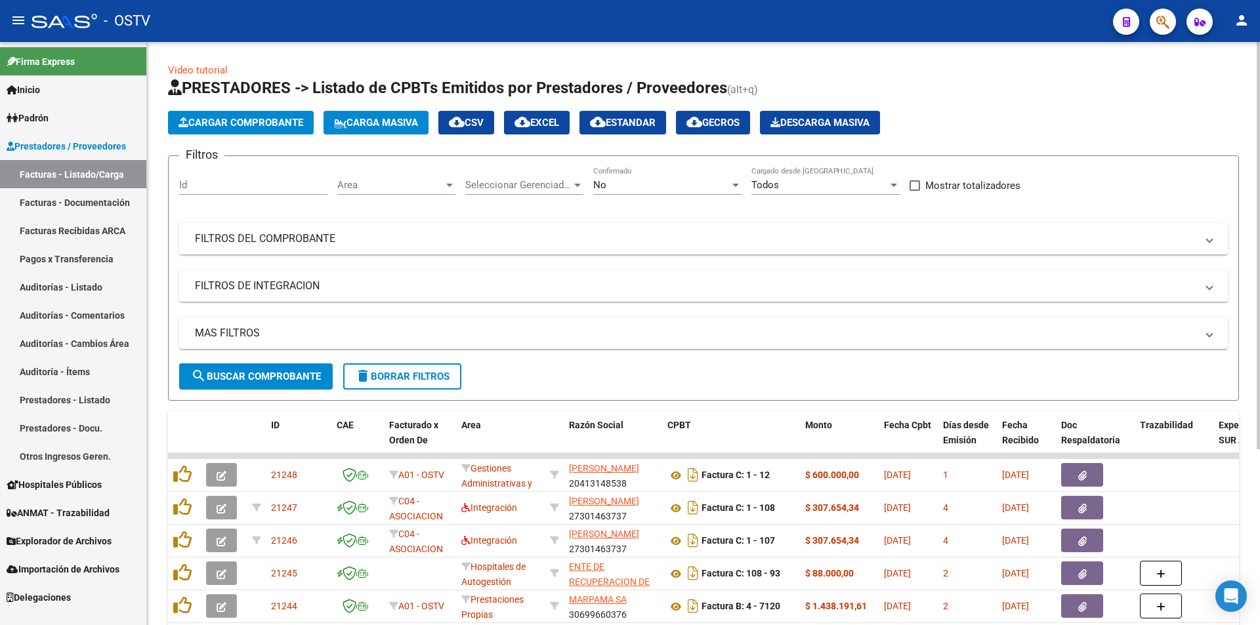
click at [659, 179] on div "No" at bounding box center [661, 185] width 136 height 12
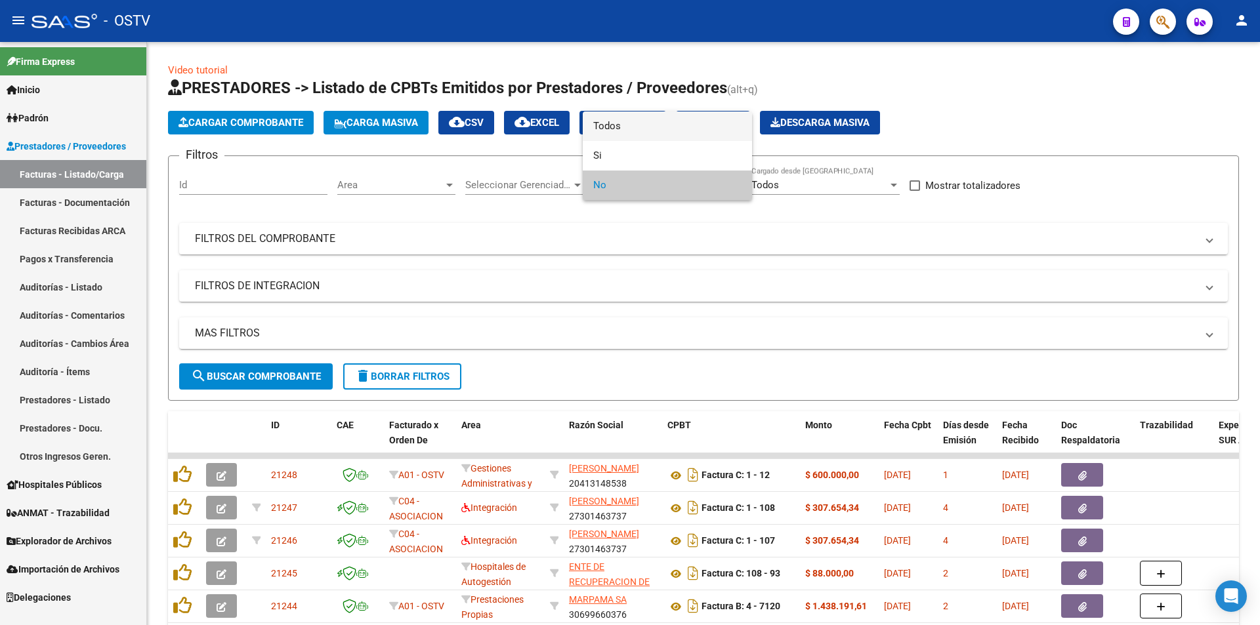
click at [659, 120] on span "Todos" at bounding box center [667, 127] width 148 height 30
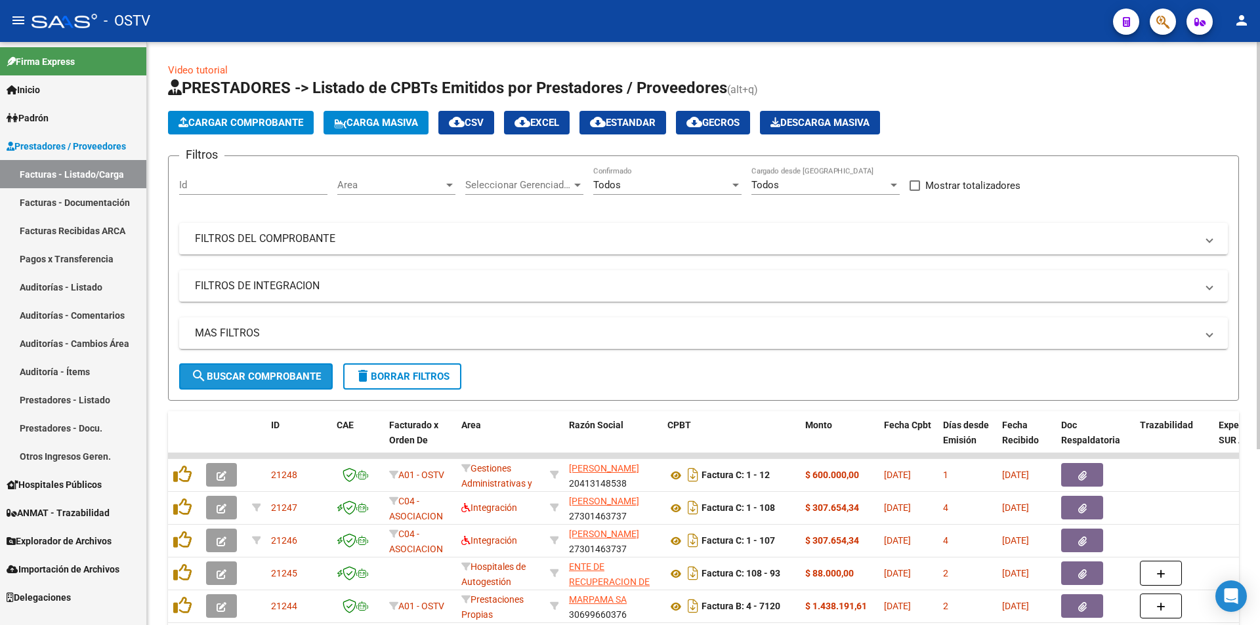
click at [243, 371] on span "search Buscar Comprobante" at bounding box center [256, 377] width 130 height 12
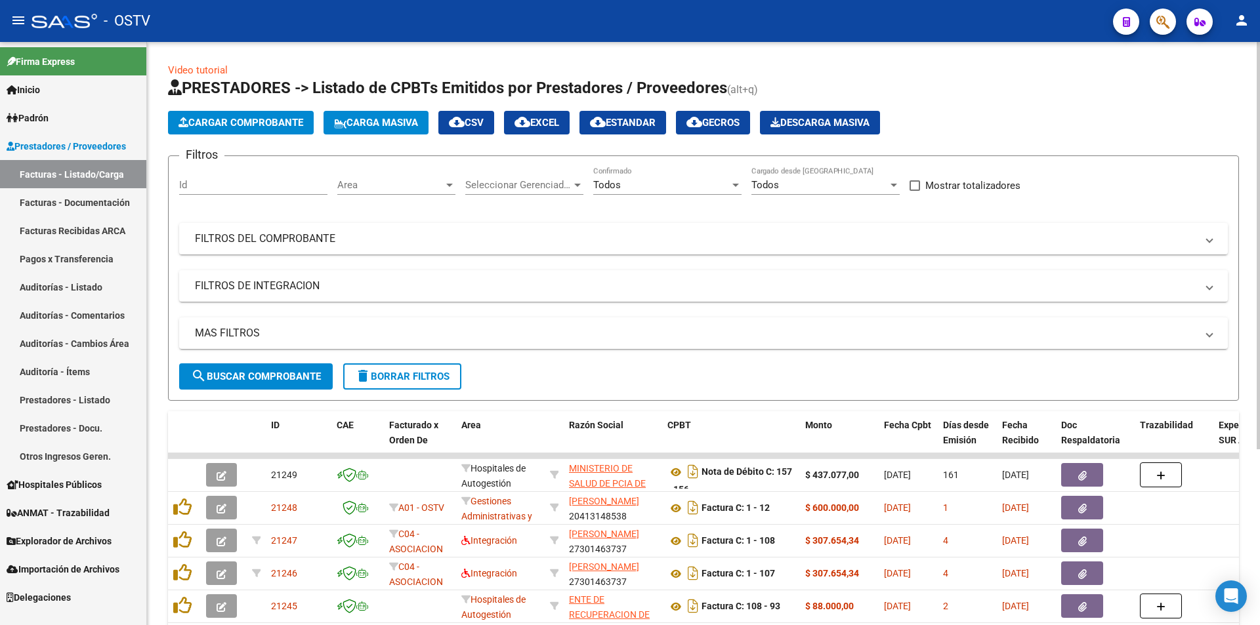
click at [251, 373] on span "search Buscar Comprobante" at bounding box center [256, 377] width 130 height 12
click at [259, 374] on span "search Buscar Comprobante" at bounding box center [256, 377] width 130 height 12
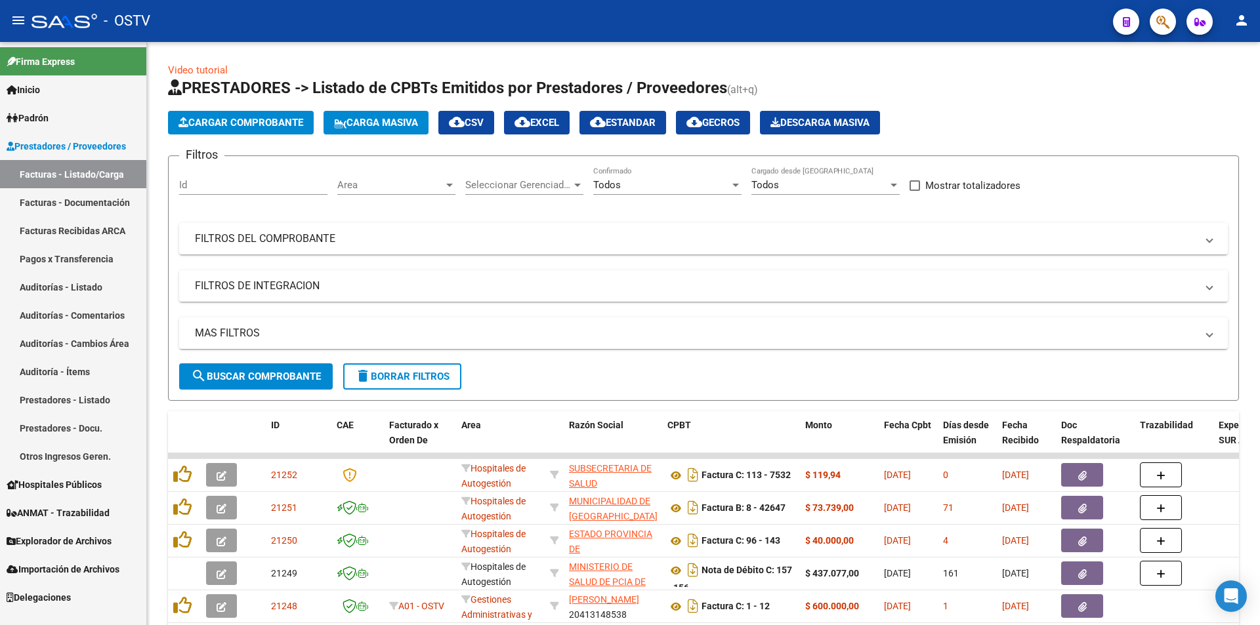
click at [53, 266] on link "Pagos x Transferencia" at bounding box center [73, 259] width 146 height 28
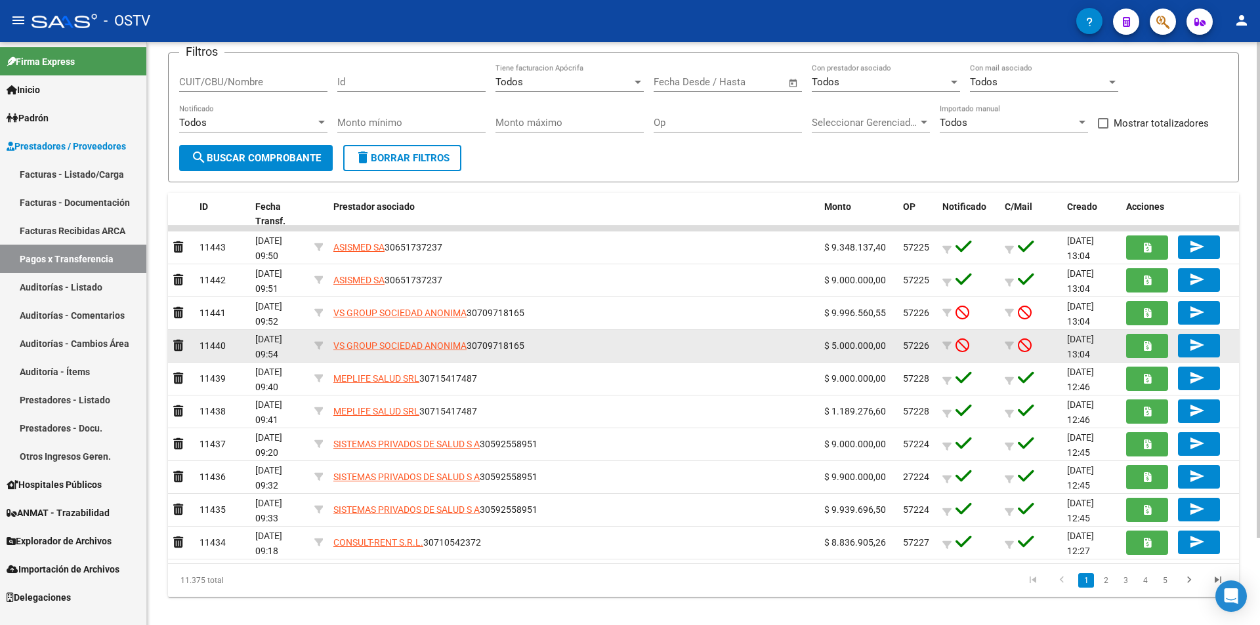
scroll to position [103, 0]
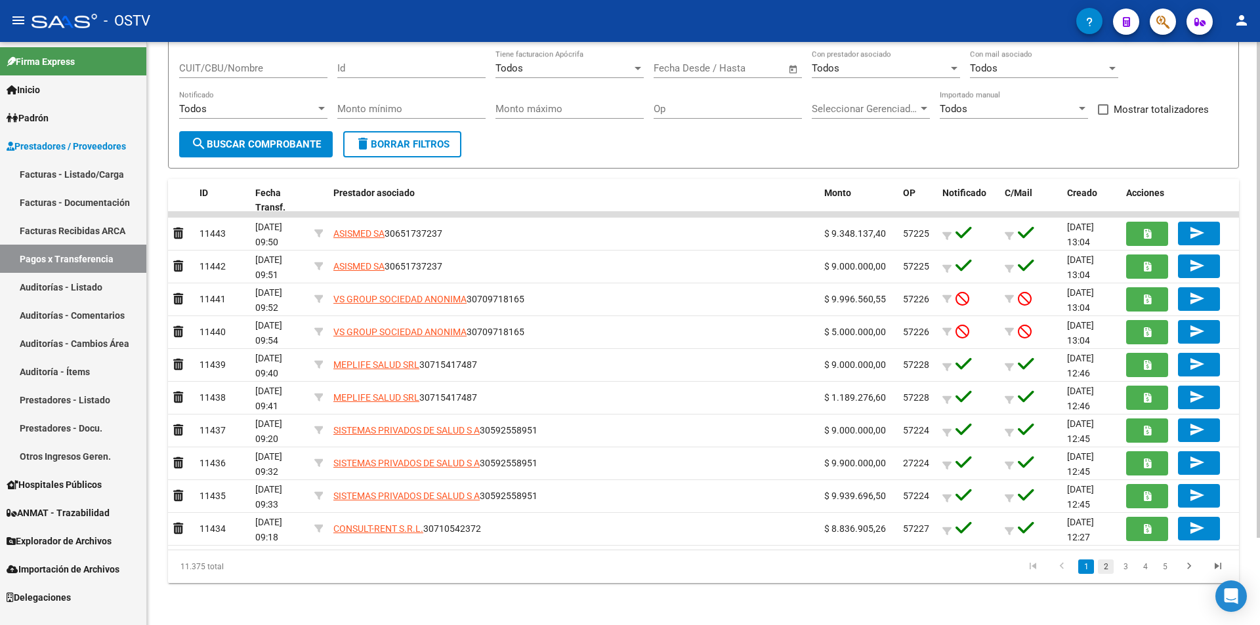
click at [1102, 568] on link "2" at bounding box center [1106, 567] width 16 height 14
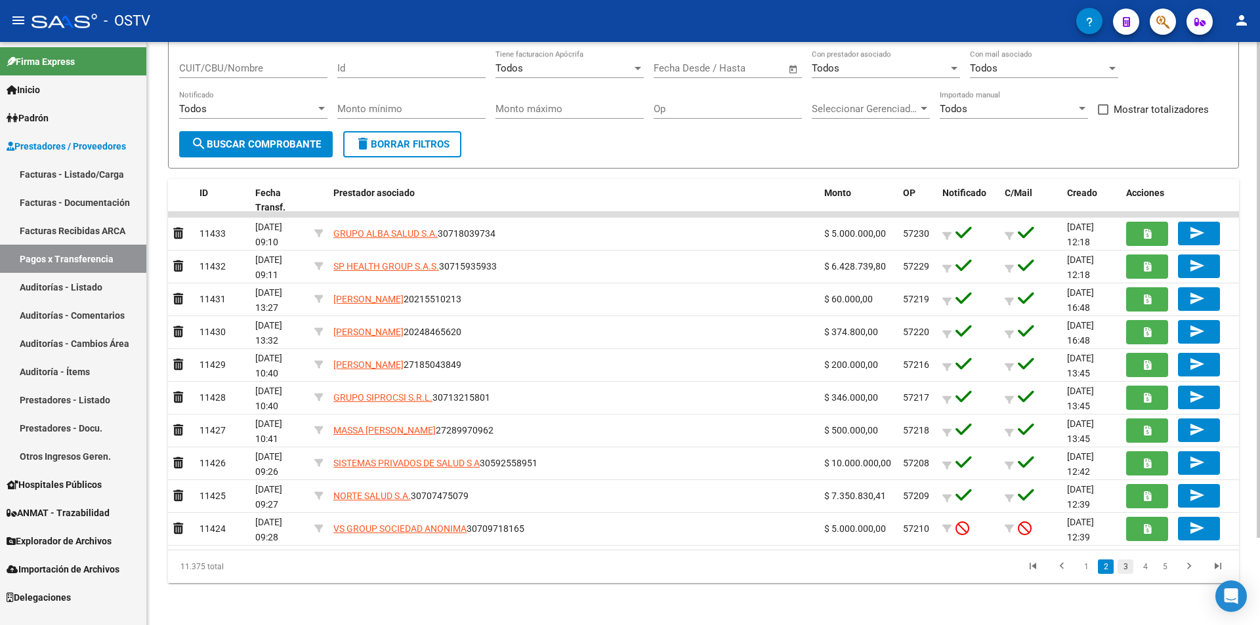
click at [1128, 560] on link "3" at bounding box center [1125, 567] width 16 height 14
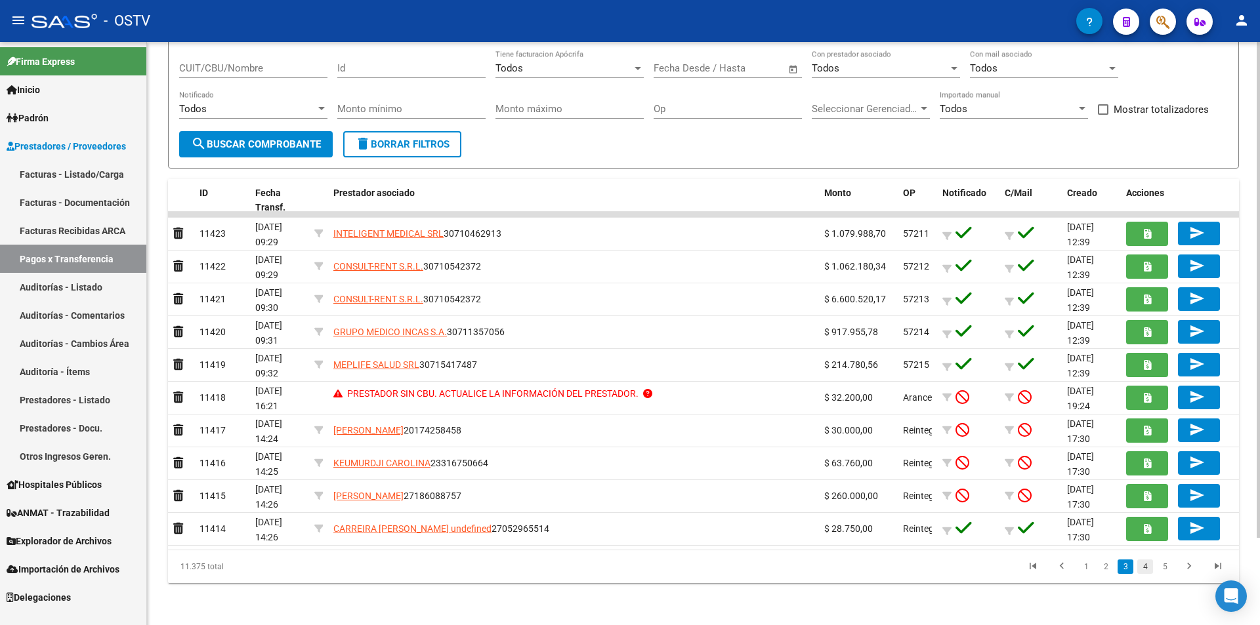
click at [1142, 573] on link "4" at bounding box center [1145, 567] width 16 height 14
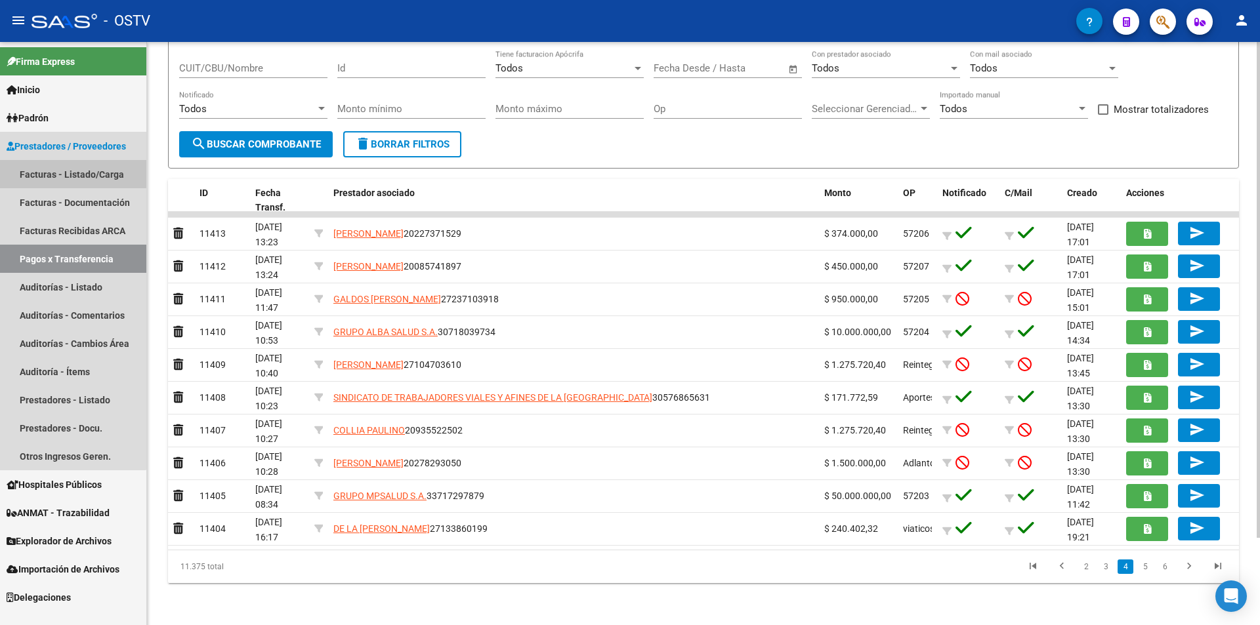
click at [45, 172] on link "Facturas - Listado/Carga" at bounding box center [73, 174] width 146 height 28
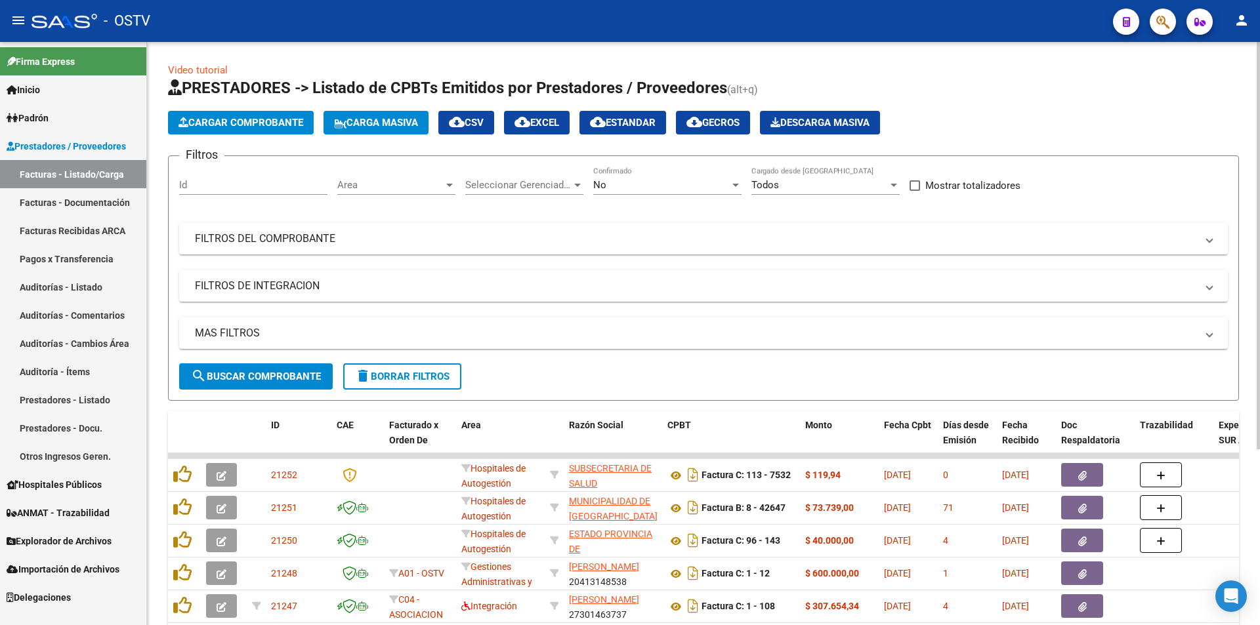
click at [661, 181] on div "No" at bounding box center [661, 185] width 136 height 12
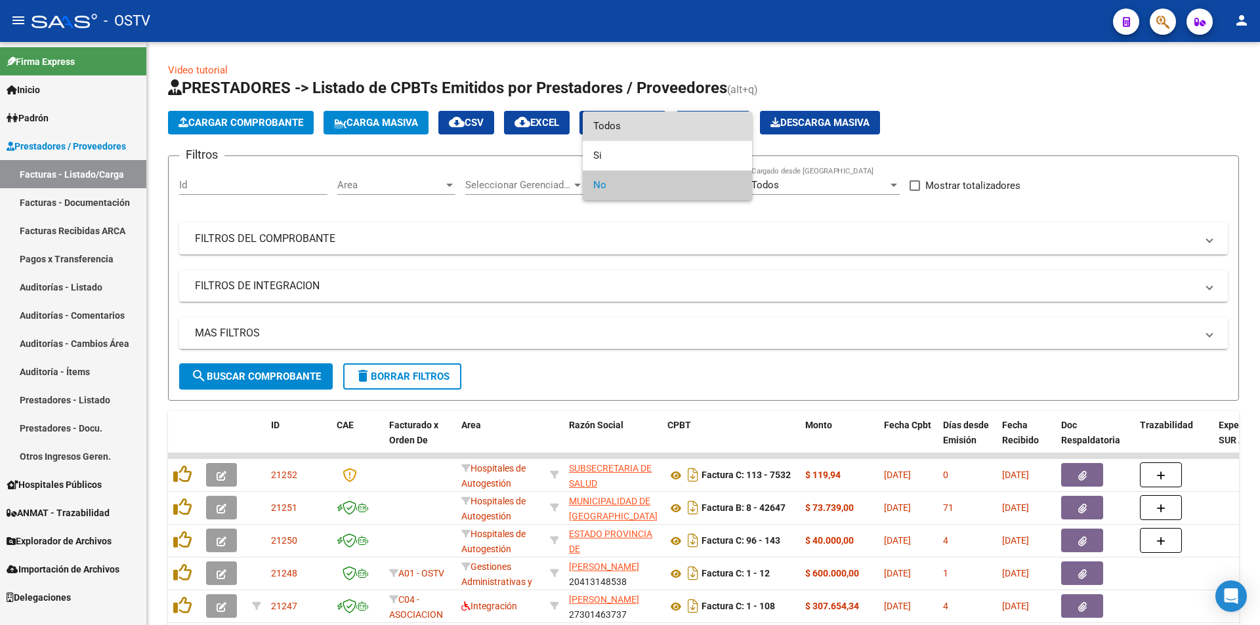
click at [636, 124] on span "Todos" at bounding box center [667, 127] width 148 height 30
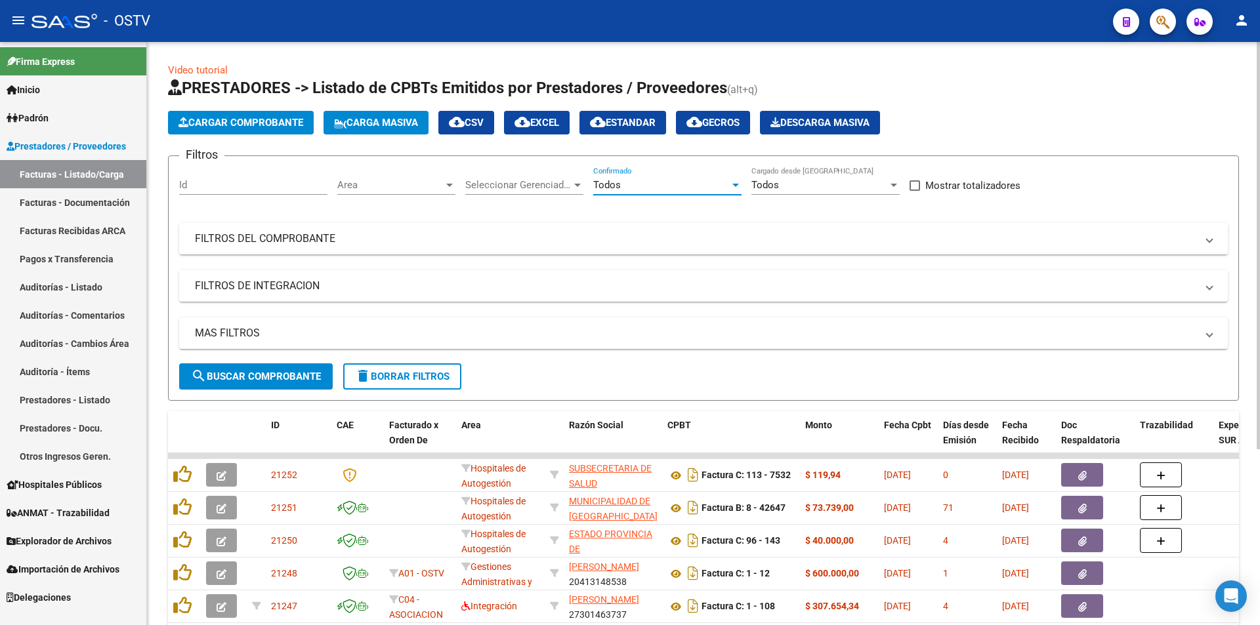
click at [254, 380] on span "search Buscar Comprobante" at bounding box center [256, 377] width 130 height 12
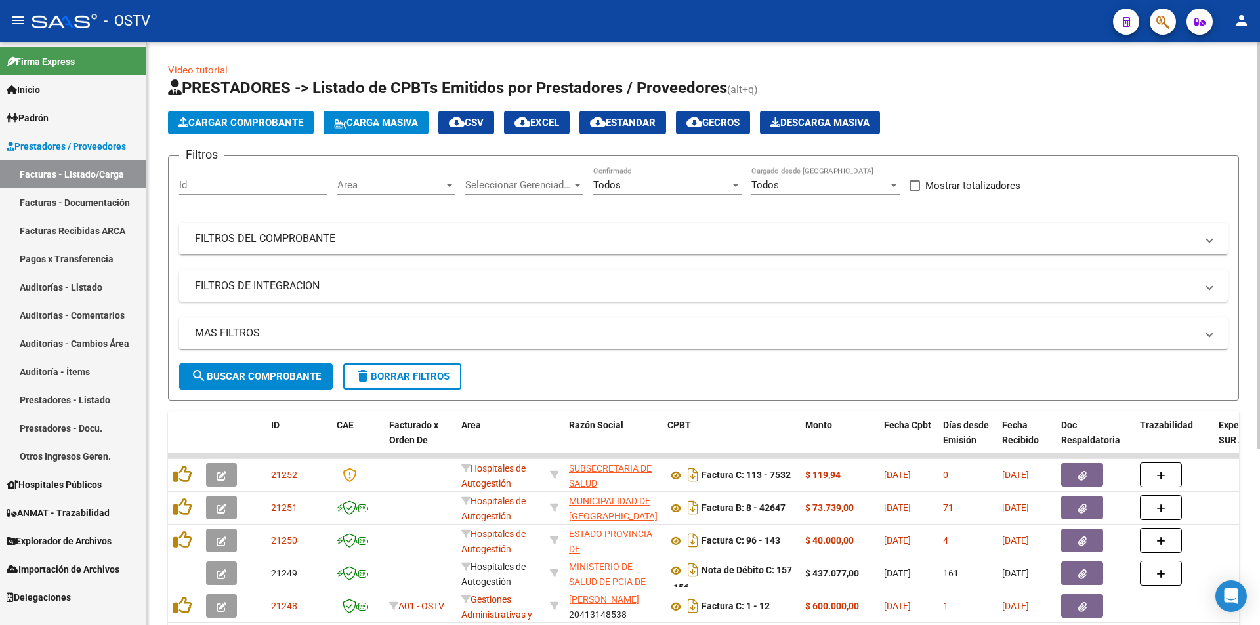
click at [247, 376] on span "search Buscar Comprobante" at bounding box center [256, 377] width 130 height 12
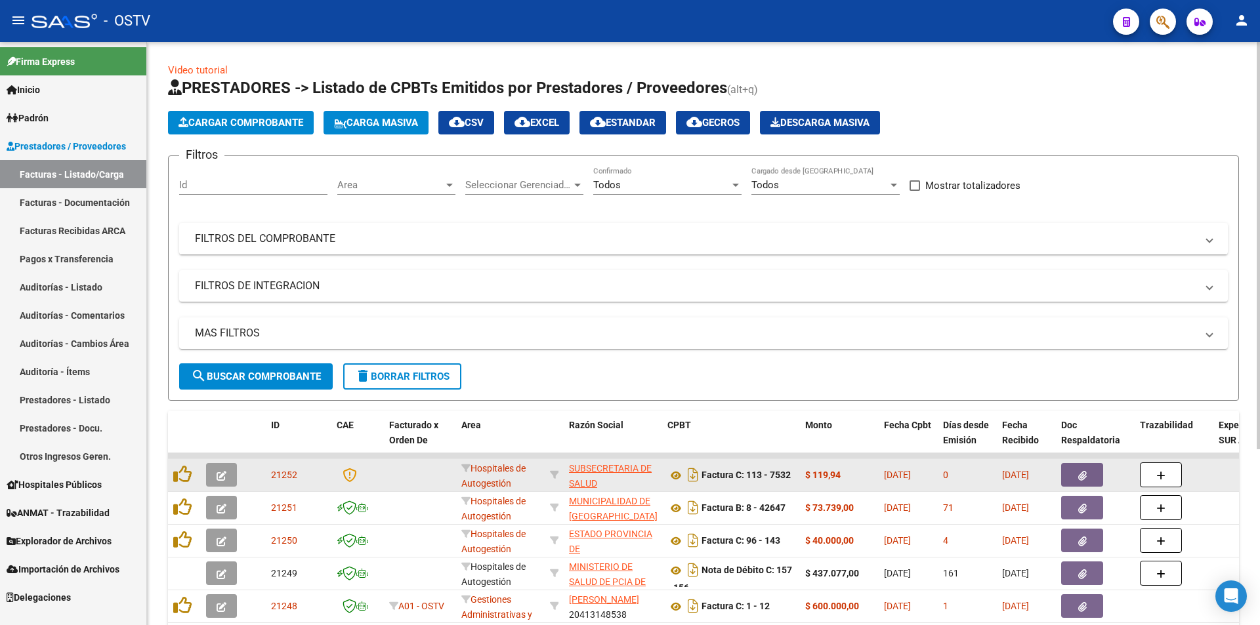
click at [224, 476] on icon "button" at bounding box center [221, 476] width 10 height 10
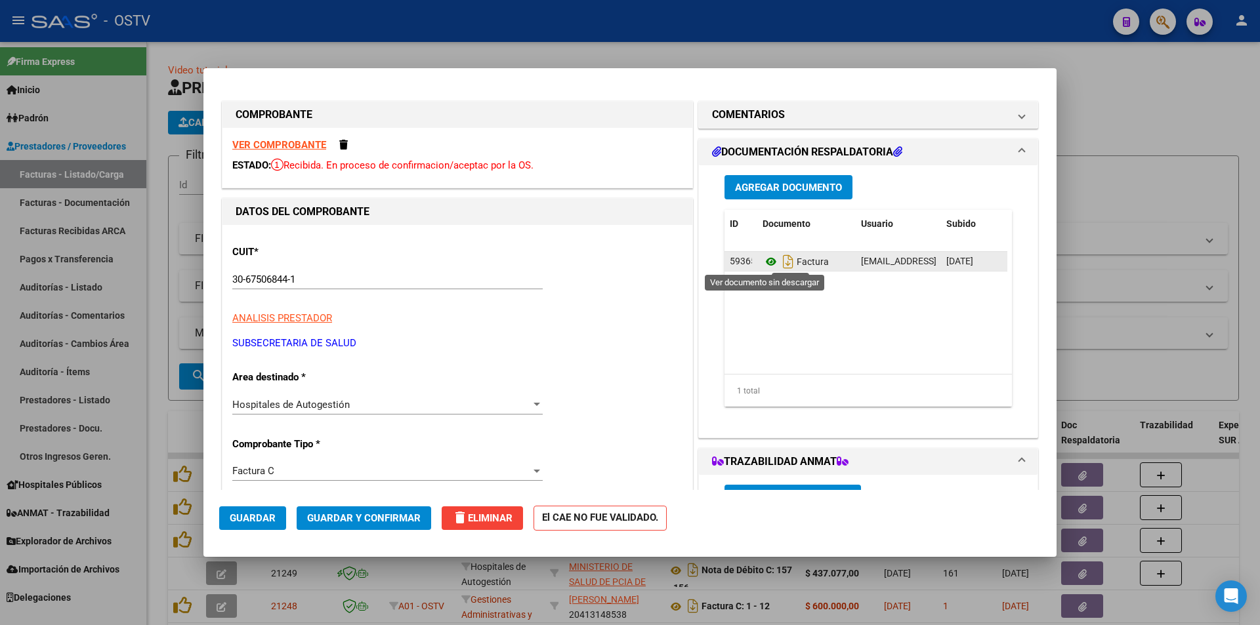
click at [769, 258] on icon at bounding box center [770, 262] width 17 height 16
